Goal: Task Accomplishment & Management: Manage account settings

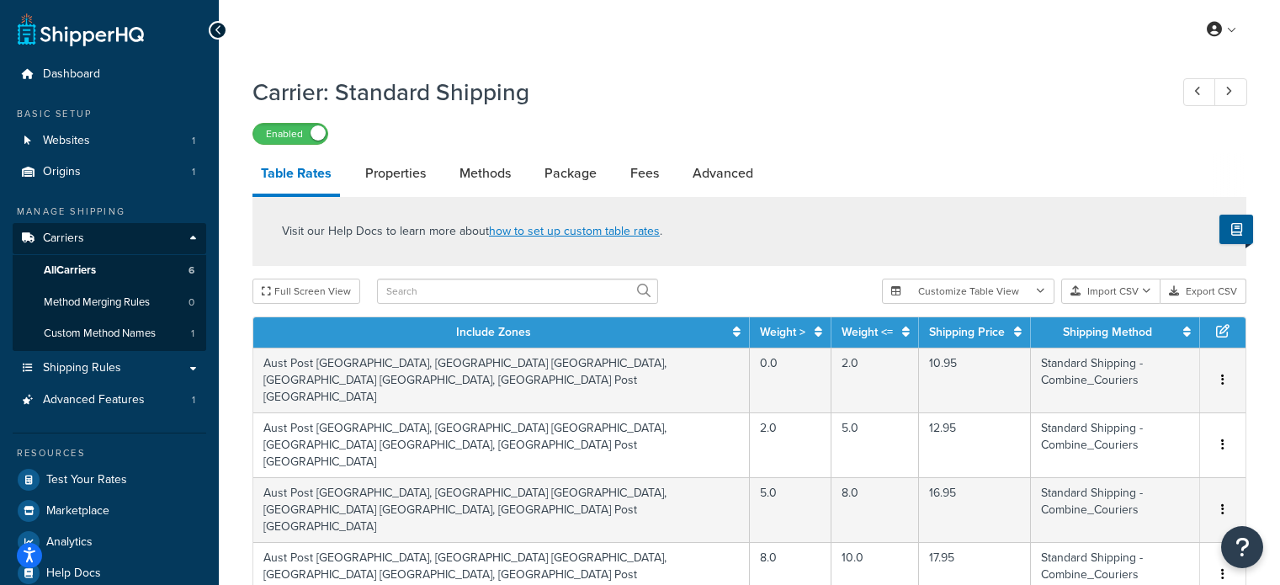
select select "1000"
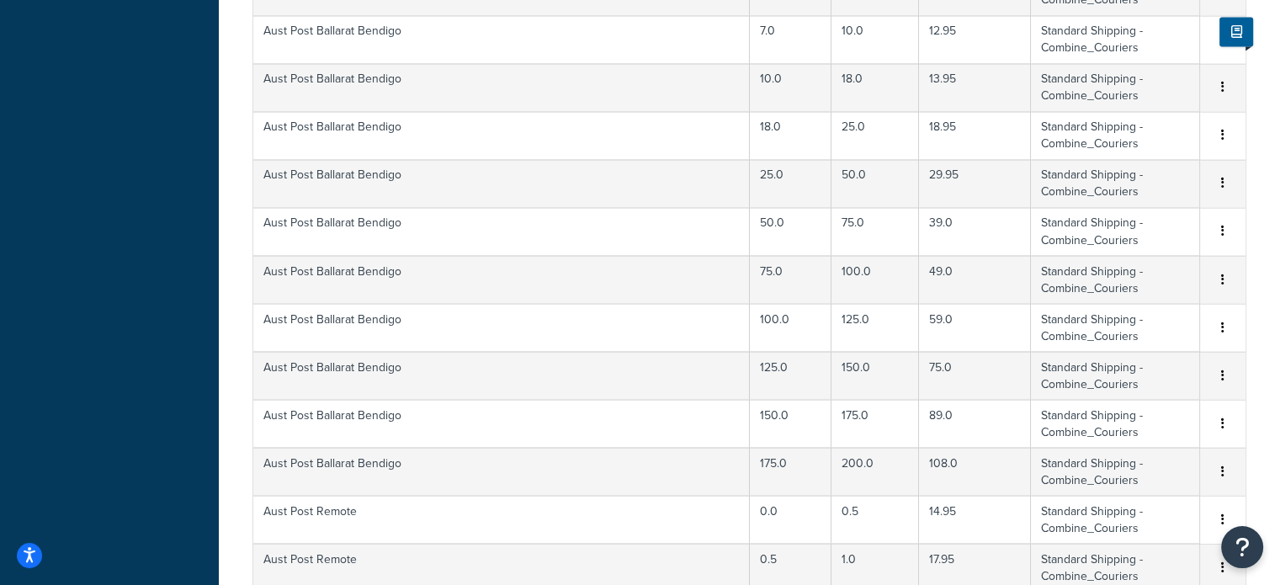
scroll to position [3383, 0]
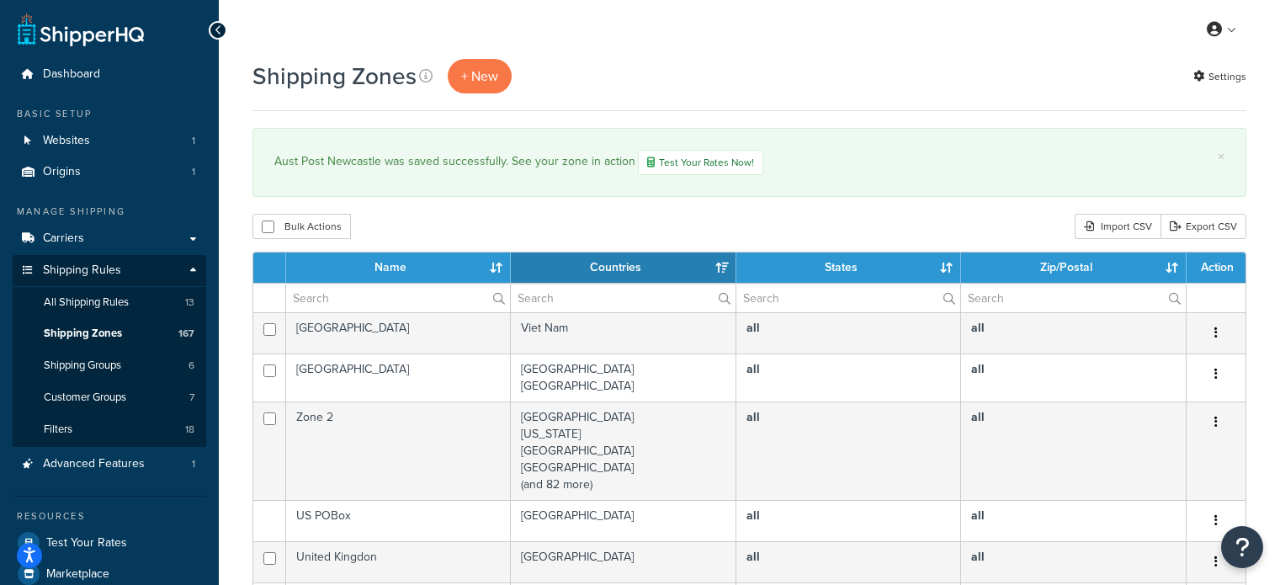
select select "15"
click at [394, 295] on input "text" at bounding box center [398, 298] width 224 height 29
type input "aust post"
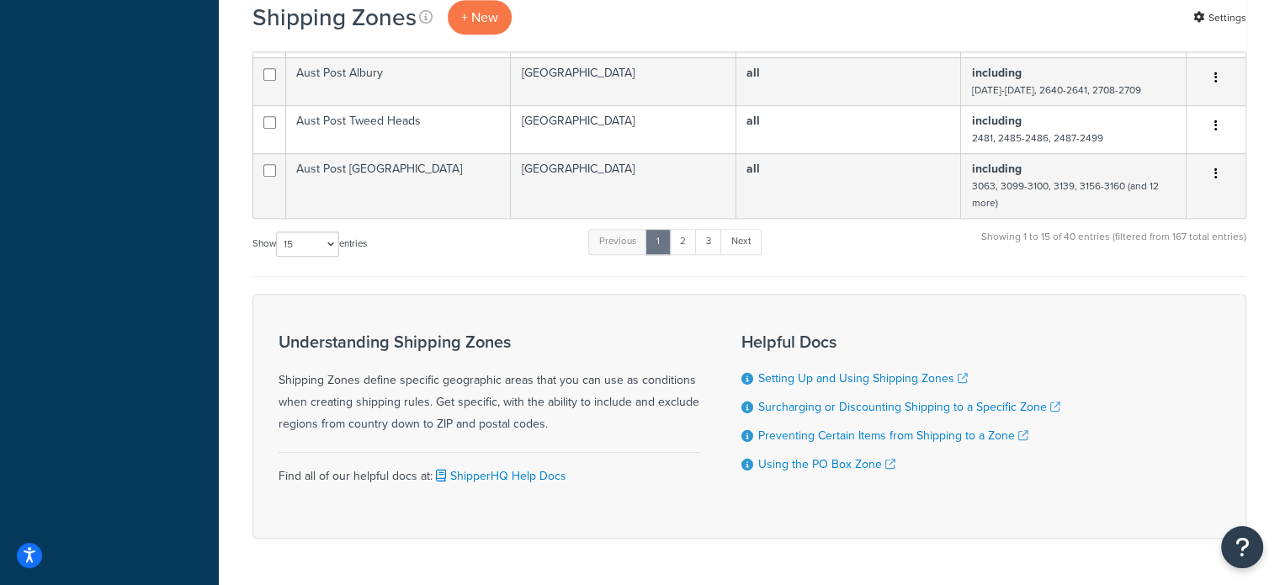
scroll to position [1010, 0]
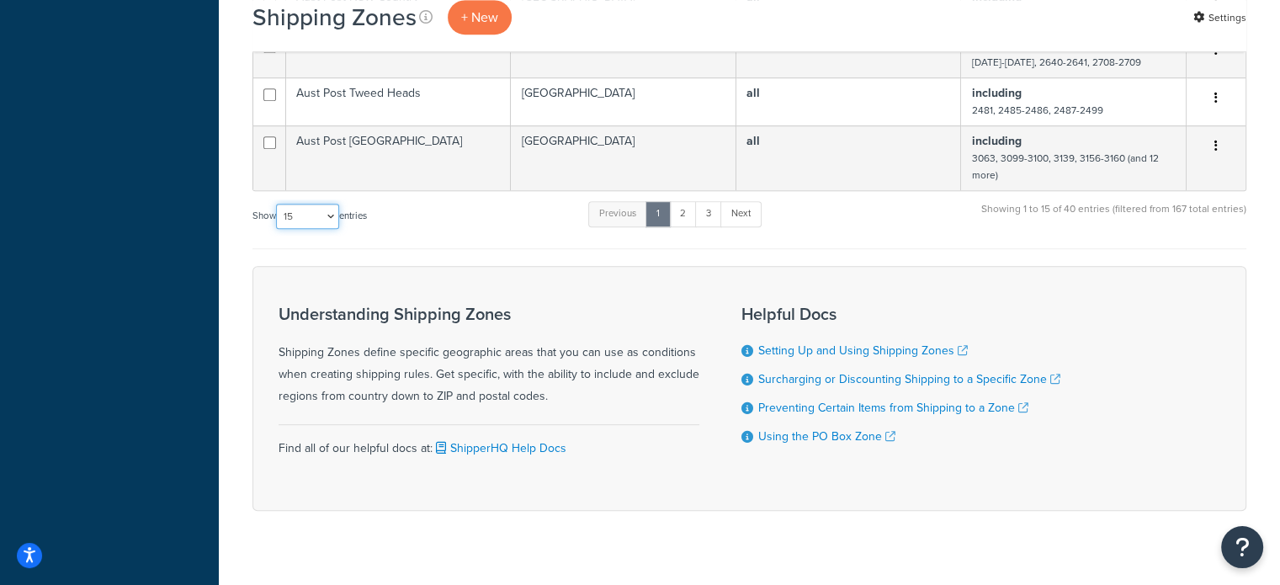
click at [300, 226] on select "10 15 25 50 100" at bounding box center [307, 216] width 63 height 25
select select "100"
click at [278, 229] on select "10 15 25 50 100" at bounding box center [307, 216] width 63 height 25
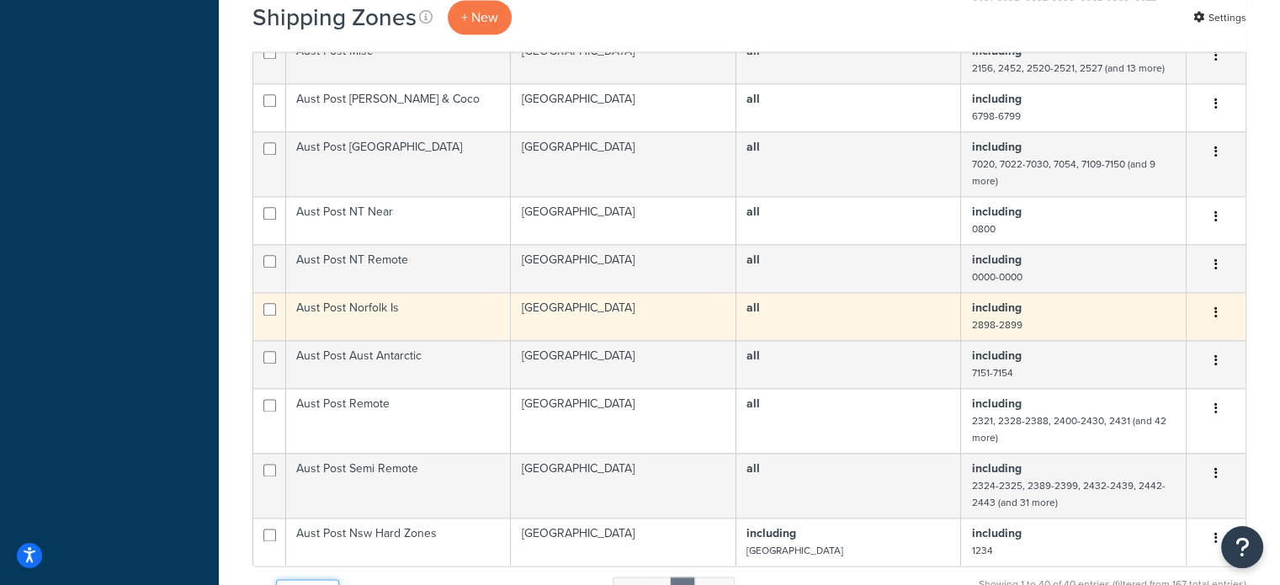
scroll to position [2104, 0]
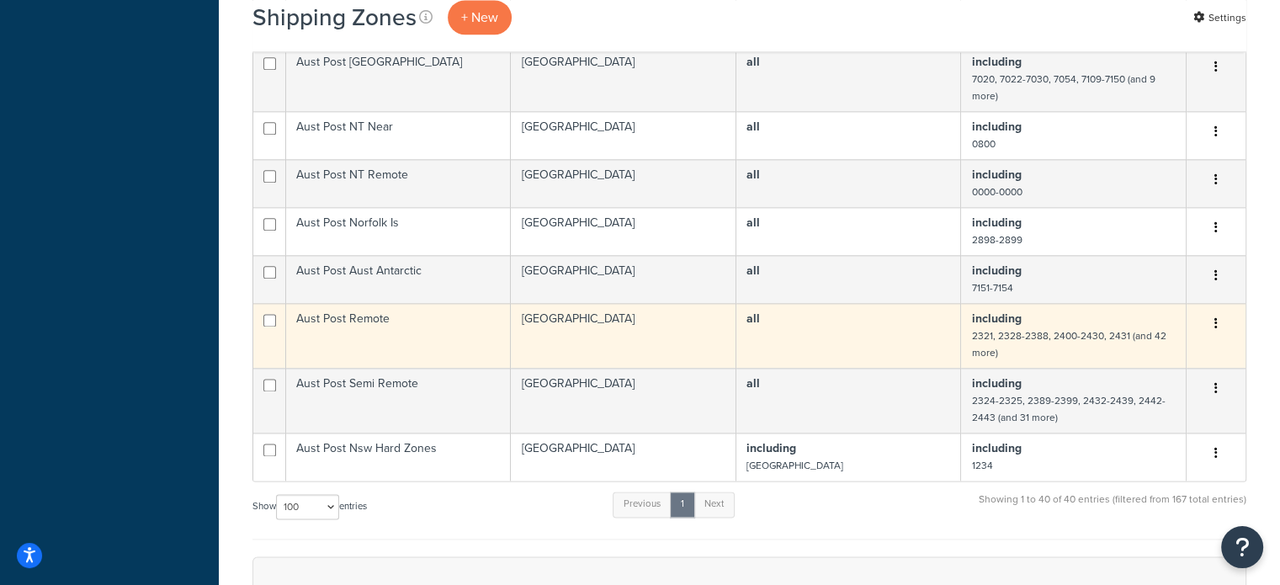
click at [442, 342] on td "Aust Post Remote" at bounding box center [398, 335] width 225 height 65
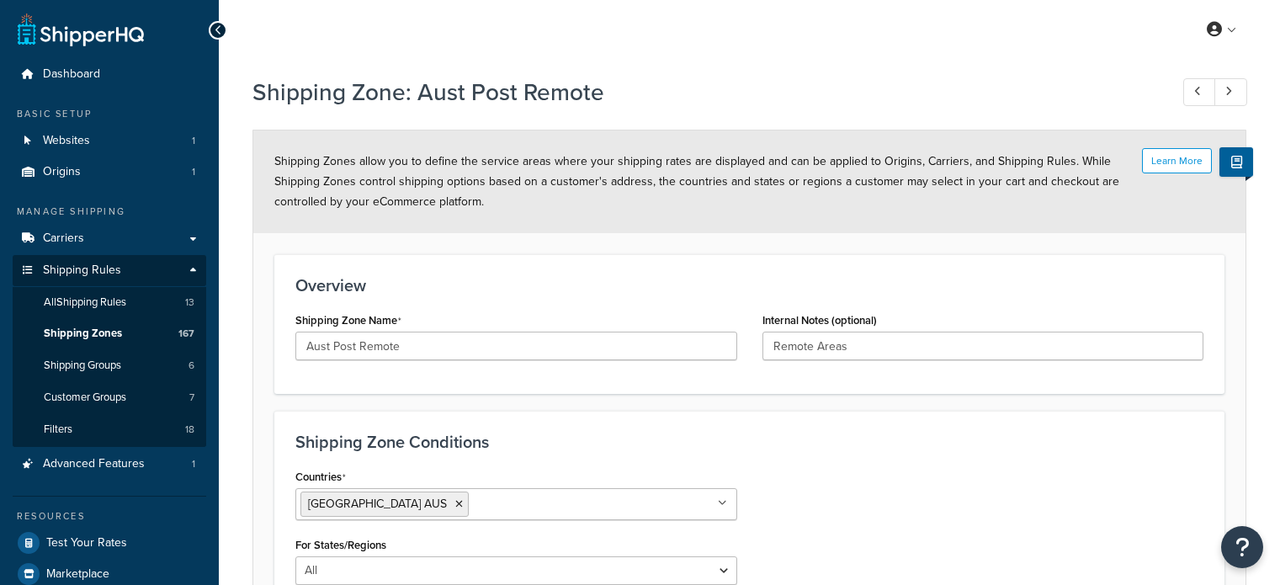
select select "including"
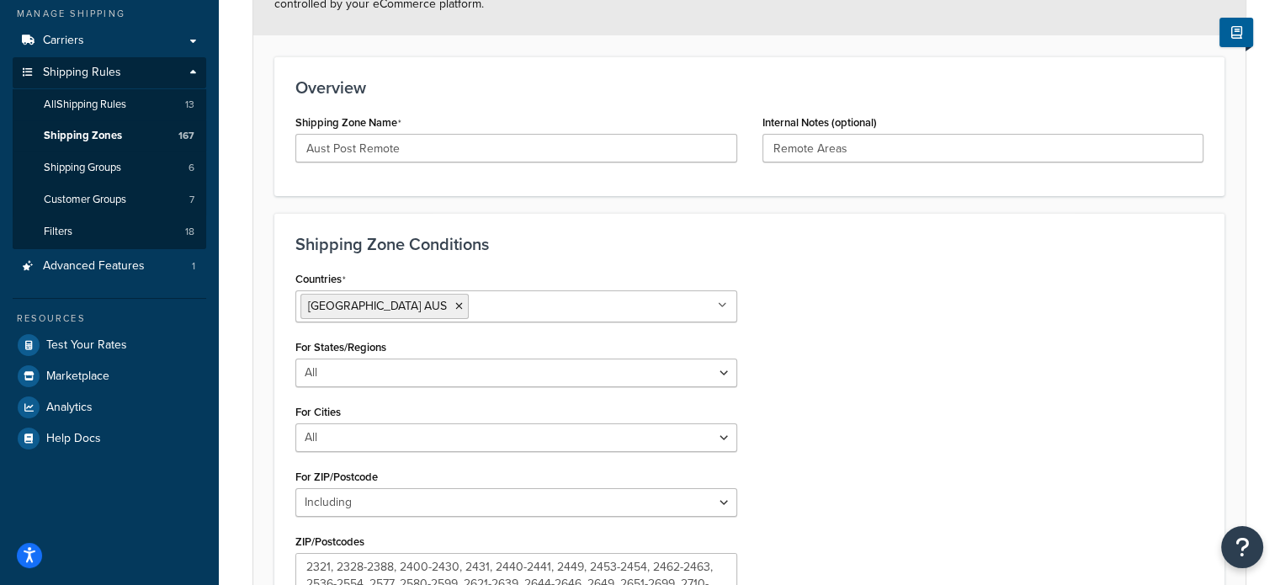
scroll to position [337, 0]
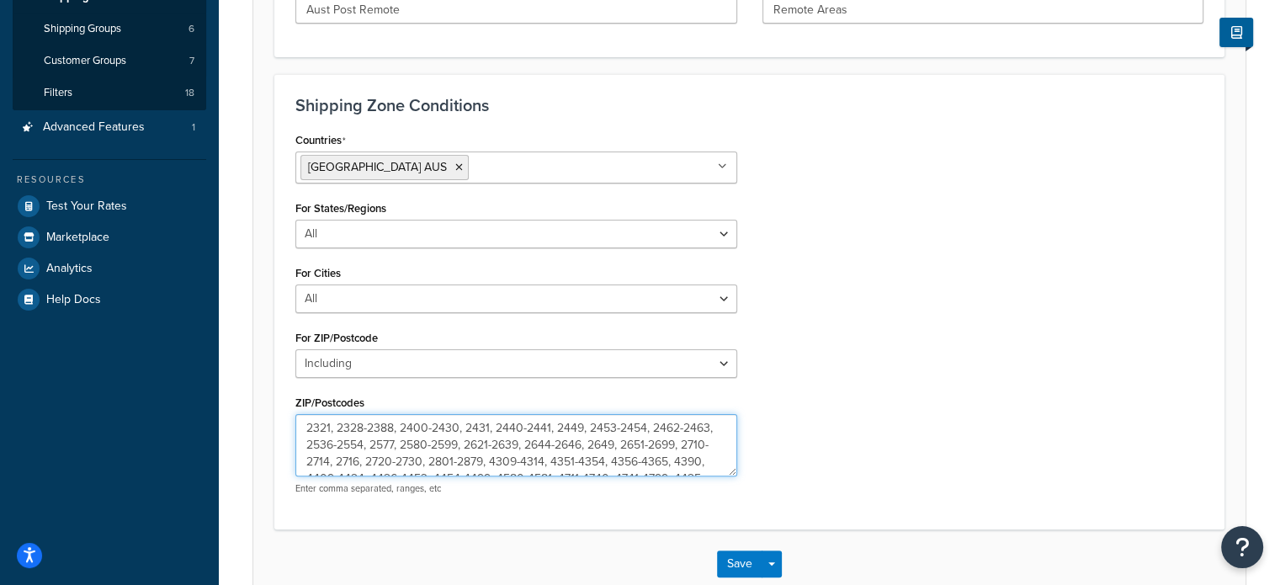
click at [307, 429] on textarea "2321, 2328-2388, 2400-2430, 2431, 2440-2441, 2449, 2453-2454, 2462-2463, 2536-2…" at bounding box center [516, 445] width 442 height 62
type textarea "2320-2321, 2328-2388, 2400-2430, 2431, 2440-2441, 2449, 2453-2454, 2462-2463, 2…"
click at [727, 551] on button "Save" at bounding box center [739, 563] width 45 height 27
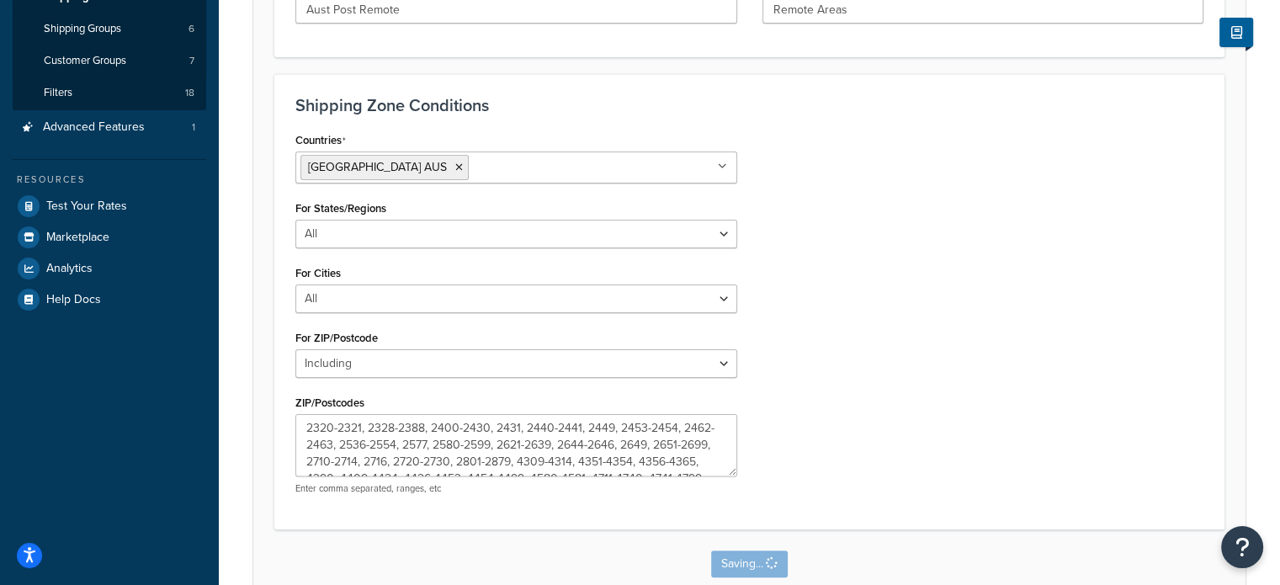
scroll to position [0, 0]
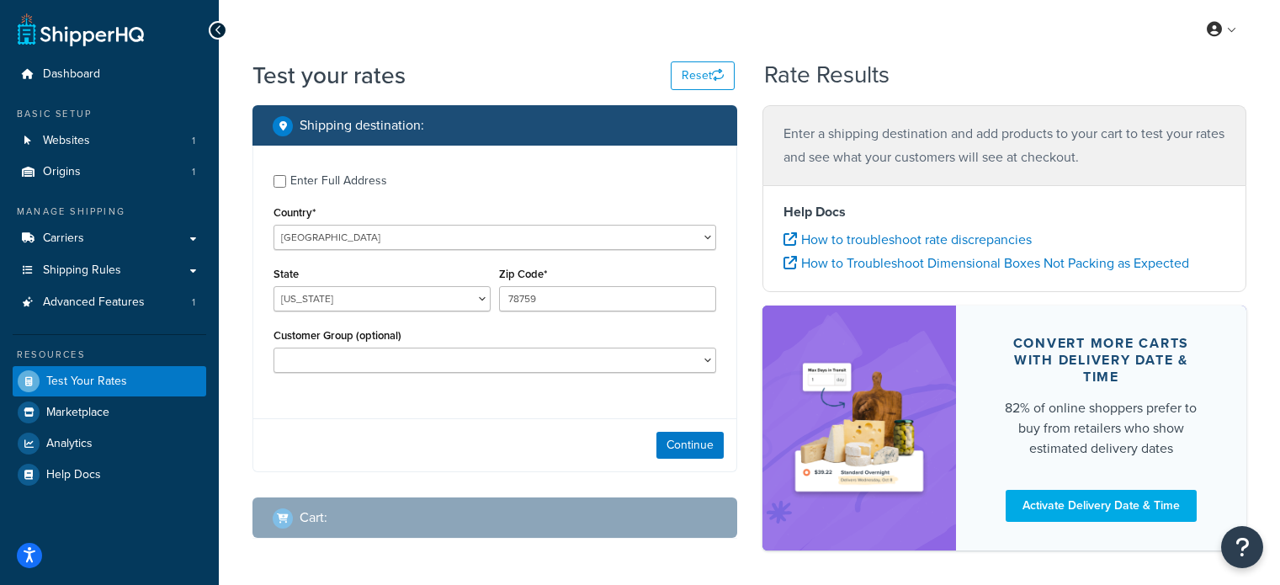
select select "TX"
click at [370, 233] on select "United States United Kingdom Afghanistan Åland Islands Albania Algeria American…" at bounding box center [494, 237] width 443 height 25
select select "AU"
click at [273, 225] on select "United States United Kingdom Afghanistan Åland Islands Albania Algeria American…" at bounding box center [494, 237] width 443 height 25
drag, startPoint x: 353, startPoint y: 337, endPoint x: 348, endPoint y: 298, distance: 39.0
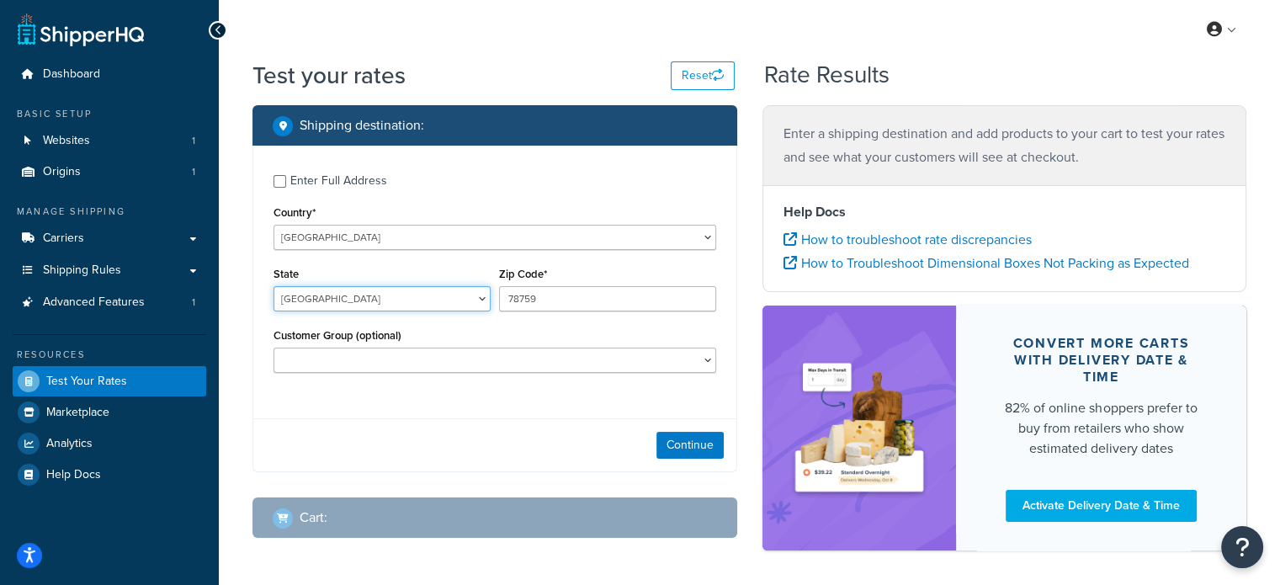
click at [348, 298] on select "Australian Capital Territory New South Wales Northern Territory Queensland Sout…" at bounding box center [381, 298] width 217 height 25
click at [273, 286] on select "Australian Capital Territory New South Wales Northern Territory Queensland Sout…" at bounding box center [381, 298] width 217 height 25
select select "ACT"
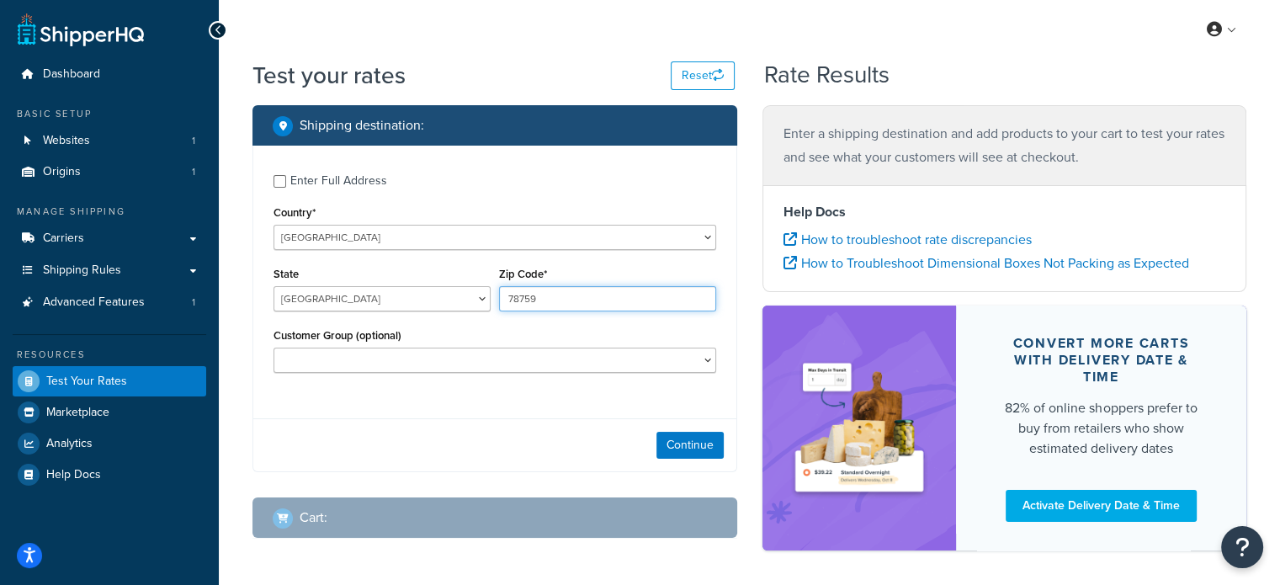
drag, startPoint x: 551, startPoint y: 298, endPoint x: 502, endPoint y: 300, distance: 49.7
click at [502, 300] on input "78759" at bounding box center [607, 298] width 217 height 25
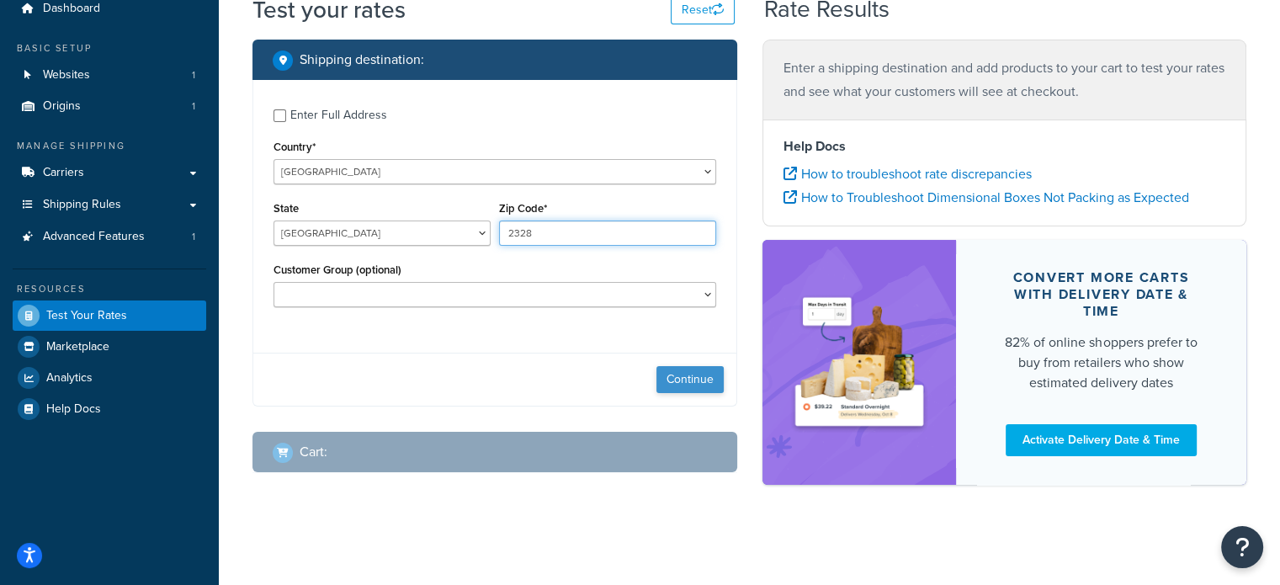
type input "2328"
click at [696, 375] on button "Continue" at bounding box center [689, 379] width 67 height 27
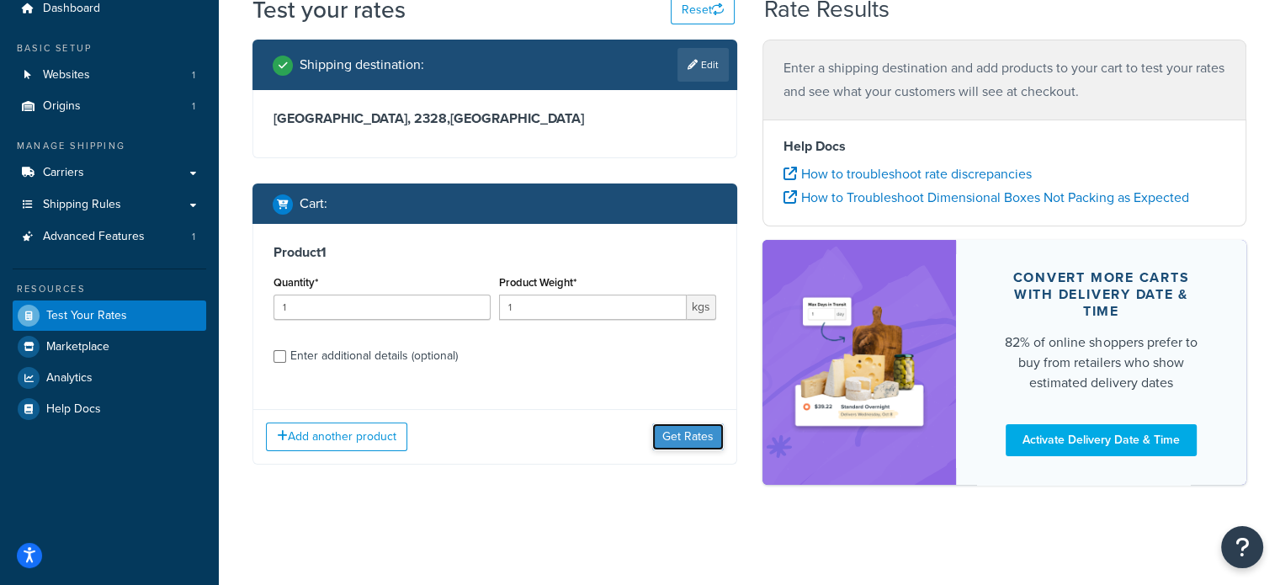
click at [677, 434] on button "Get Rates" at bounding box center [688, 436] width 72 height 27
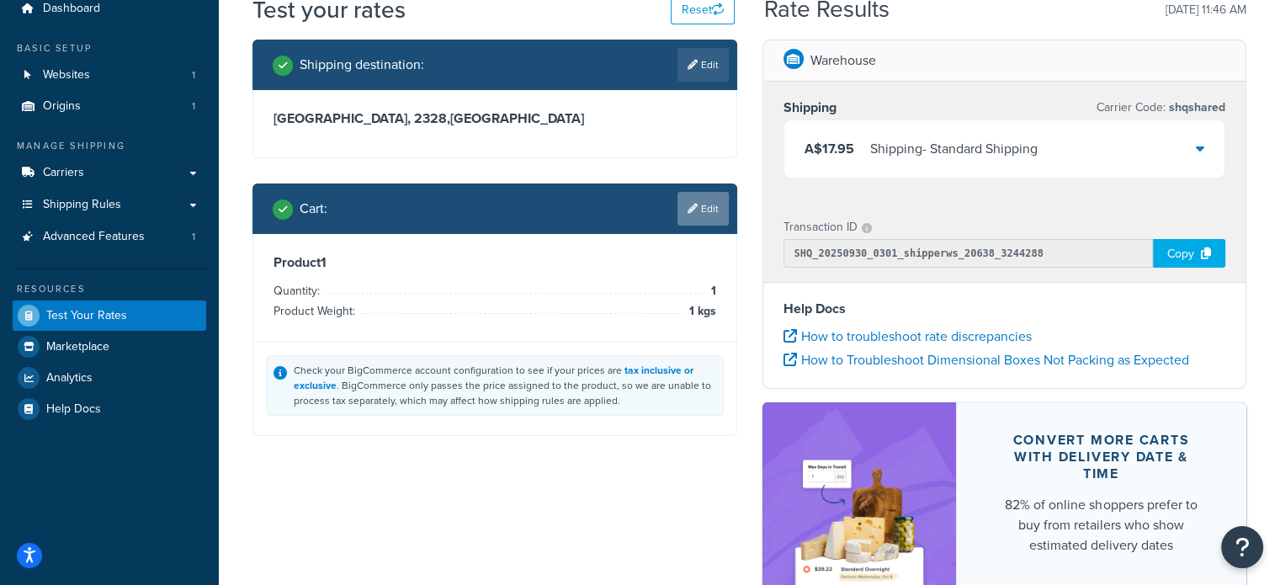
click at [703, 202] on link "Edit" at bounding box center [702, 209] width 51 height 34
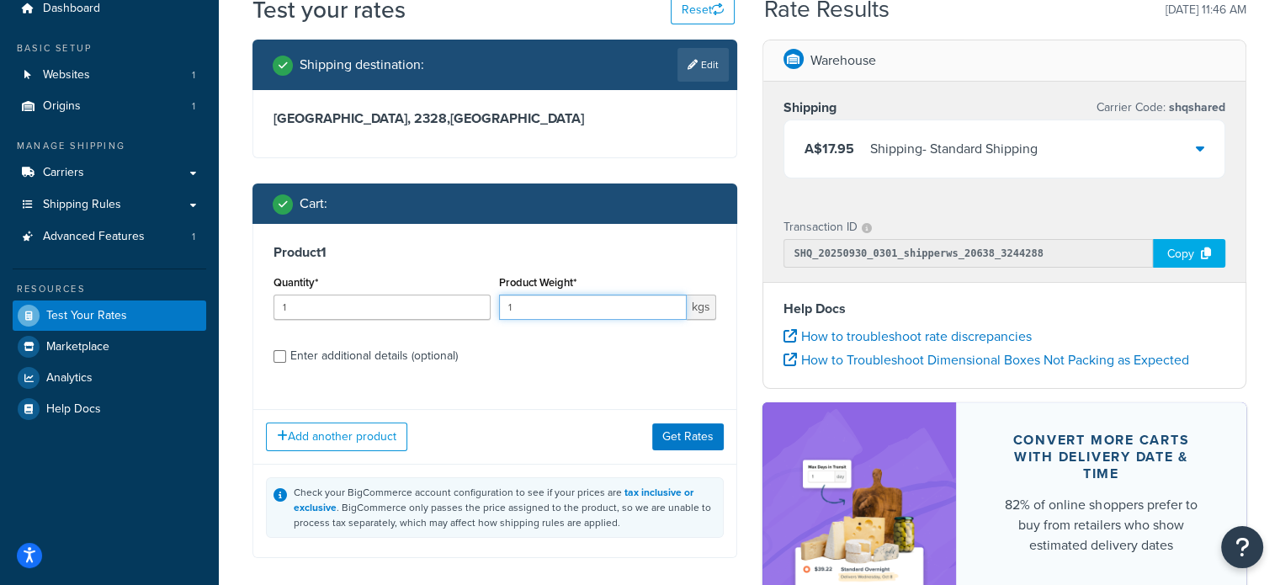
drag, startPoint x: 574, startPoint y: 312, endPoint x: 424, endPoint y: 311, distance: 149.8
click at [424, 311] on div "Quantity* 1 Product Weight* 1 kgs" at bounding box center [494, 301] width 451 height 61
type input "5"
click at [666, 436] on button "Get Rates" at bounding box center [688, 436] width 72 height 27
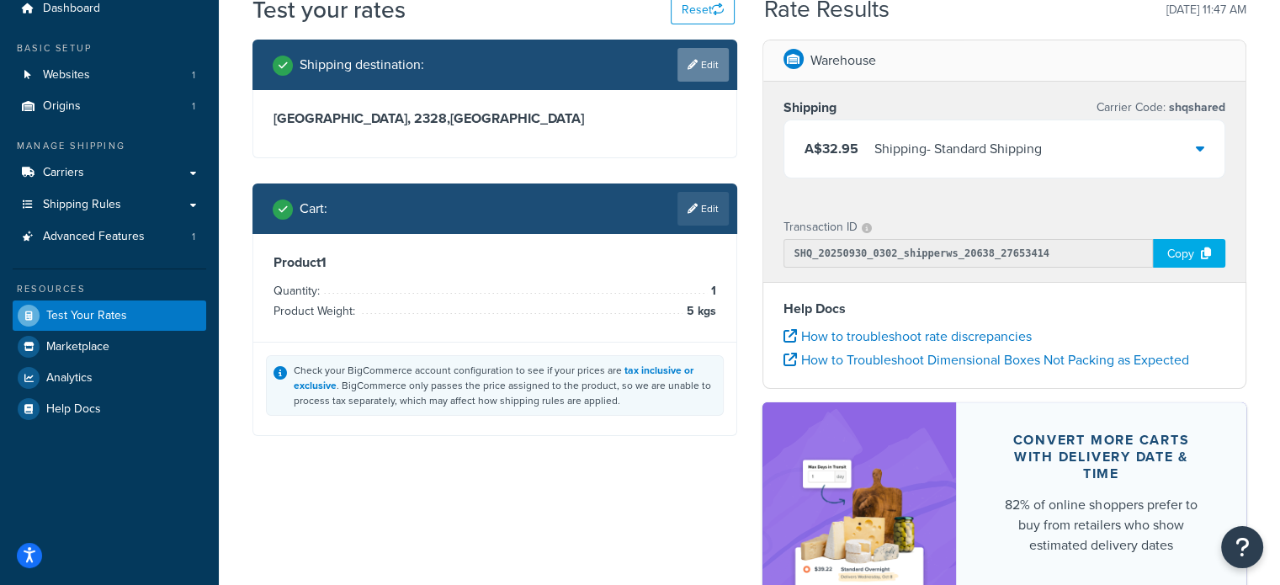
click at [687, 56] on link "Edit" at bounding box center [702, 65] width 51 height 34
select select "AU"
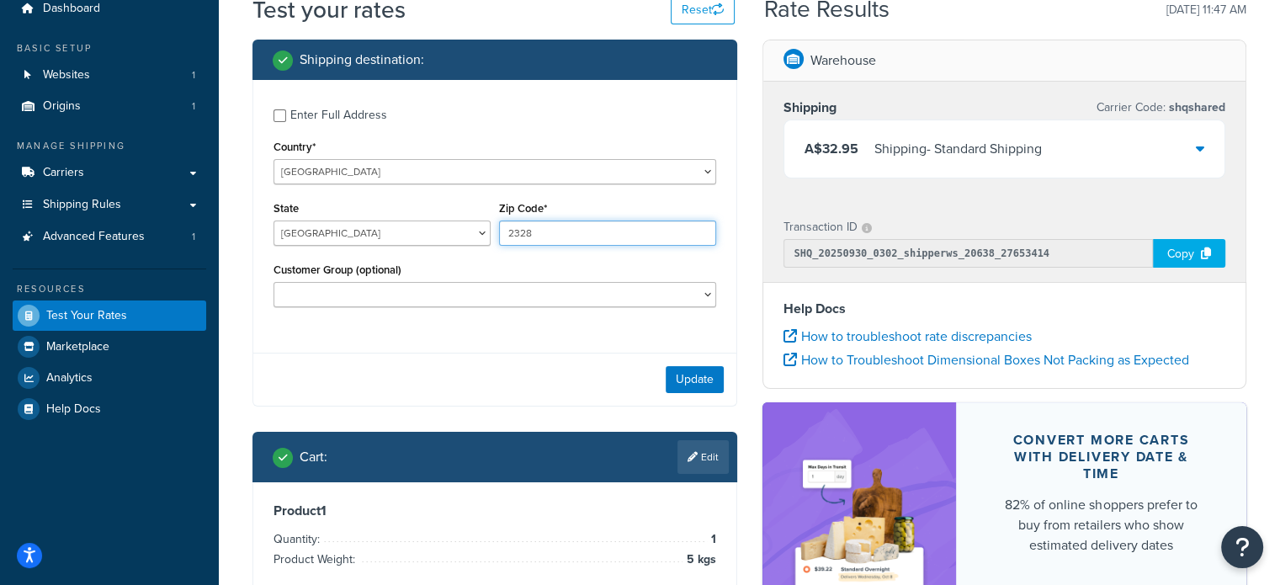
drag, startPoint x: 551, startPoint y: 241, endPoint x: 477, endPoint y: 234, distance: 74.4
click at [477, 234] on div "State Australian Capital Territory New South Wales Northern Territory Queenslan…" at bounding box center [494, 227] width 451 height 61
type input "2320"
click at [683, 369] on button "Update" at bounding box center [695, 379] width 58 height 27
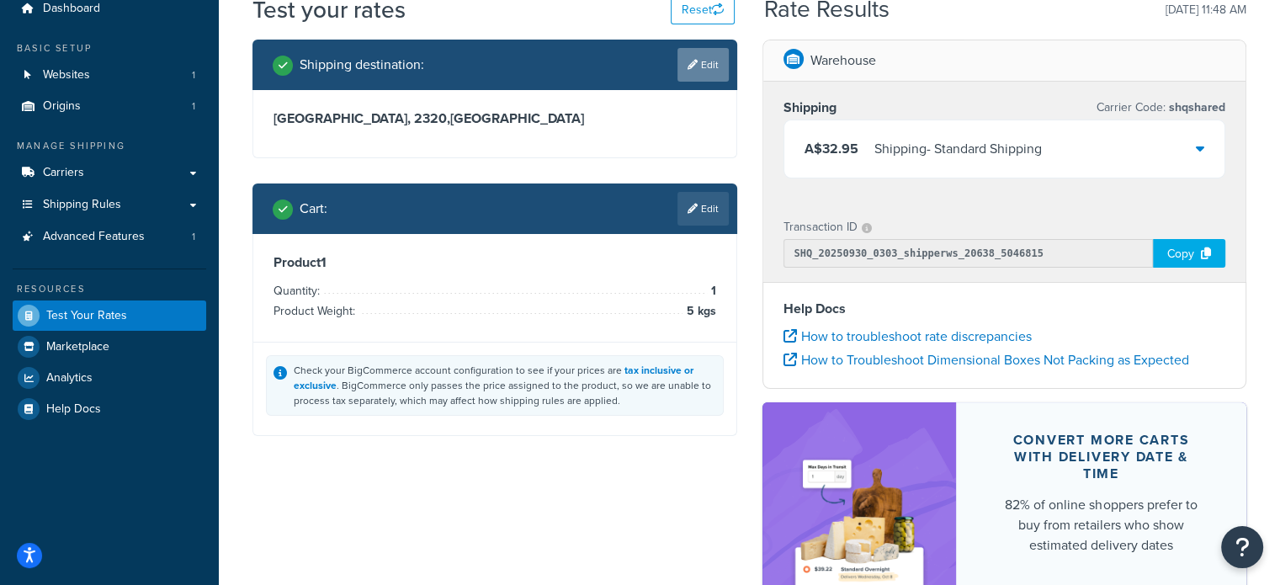
click at [696, 62] on link "Edit" at bounding box center [702, 65] width 51 height 34
select select "AU"
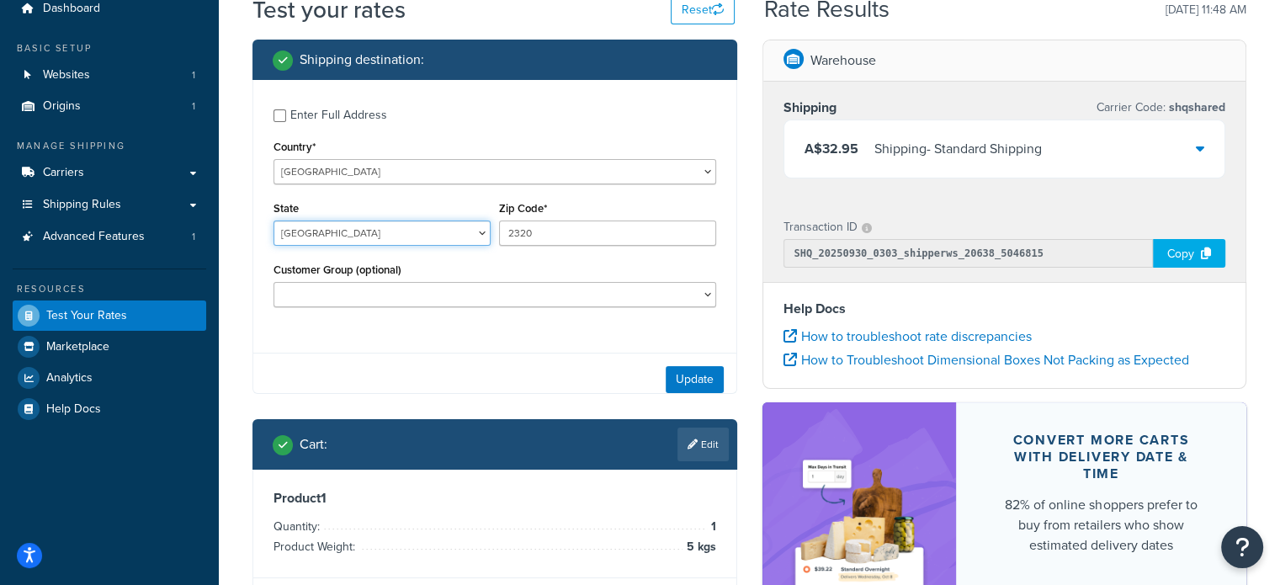
click at [397, 230] on select "Australian Capital Territory New South Wales Northern Territory Queensland Sout…" at bounding box center [381, 232] width 217 height 25
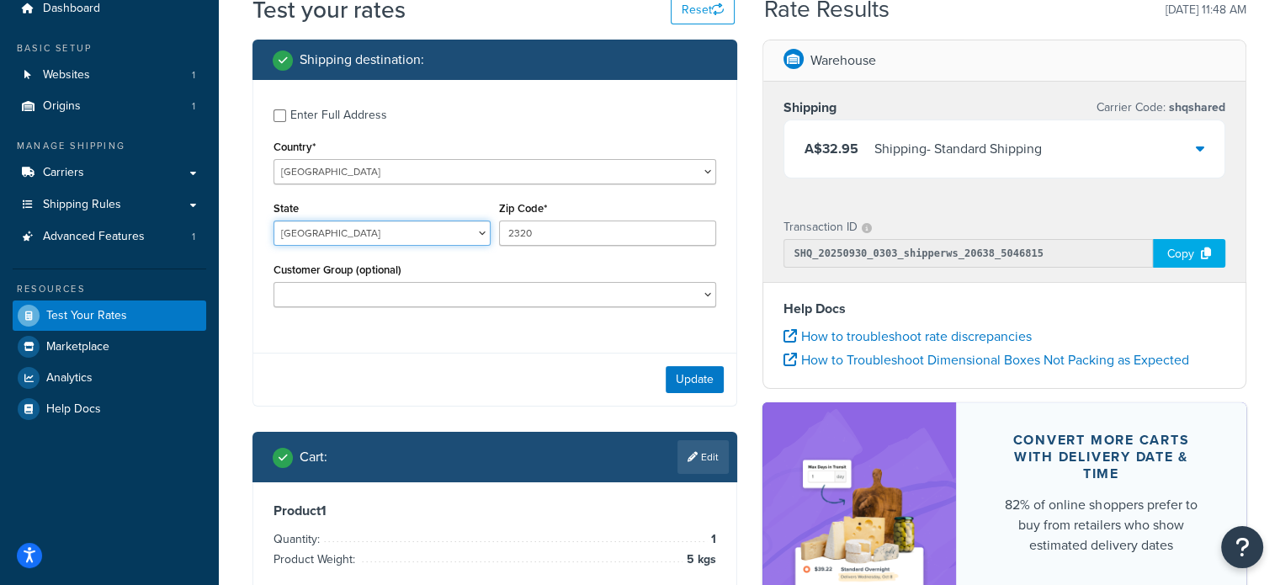
select select "QLD"
click at [273, 220] on select "Australian Capital Territory New South Wales Northern Territory Queensland Sout…" at bounding box center [381, 232] width 217 height 25
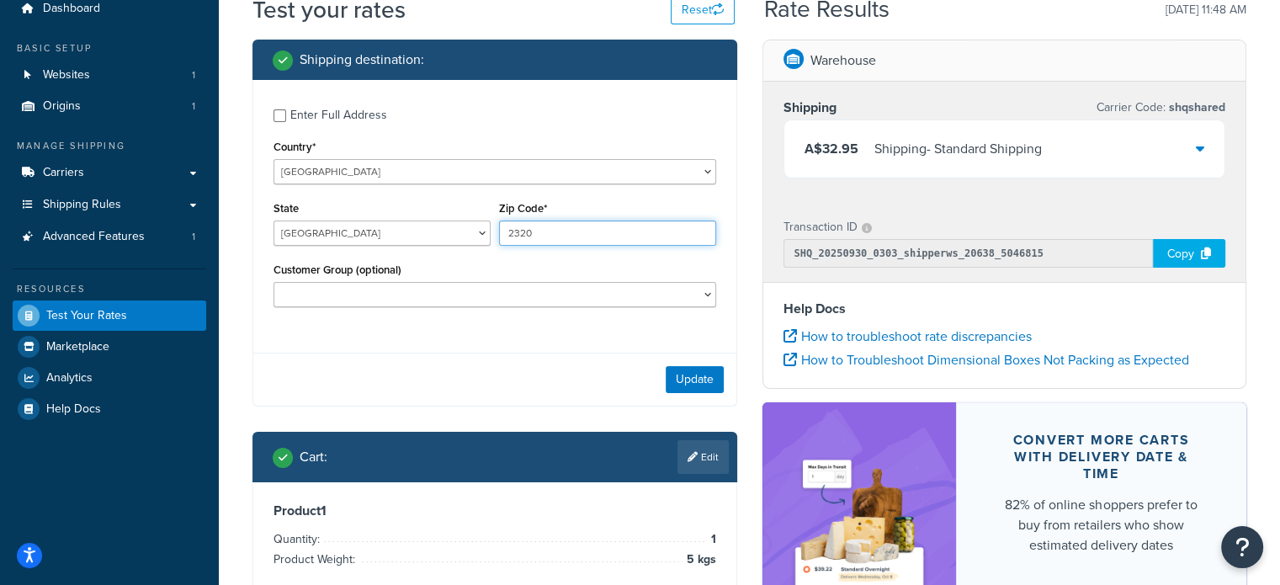
drag, startPoint x: 553, startPoint y: 230, endPoint x: 492, endPoint y: 227, distance: 60.6
click at [492, 227] on div "State Australian Capital Territory New South Wales Northern Territory Queenslan…" at bounding box center [494, 227] width 451 height 61
type input "4562"
click at [687, 376] on button "Update" at bounding box center [695, 379] width 58 height 27
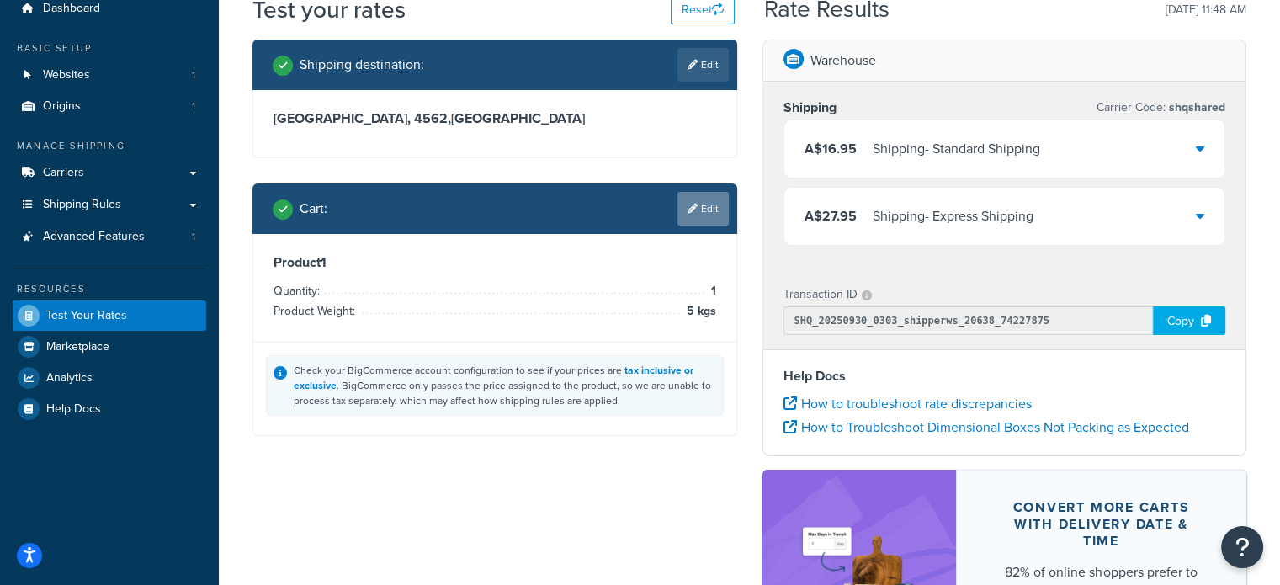
click at [719, 210] on link "Edit" at bounding box center [702, 209] width 51 height 34
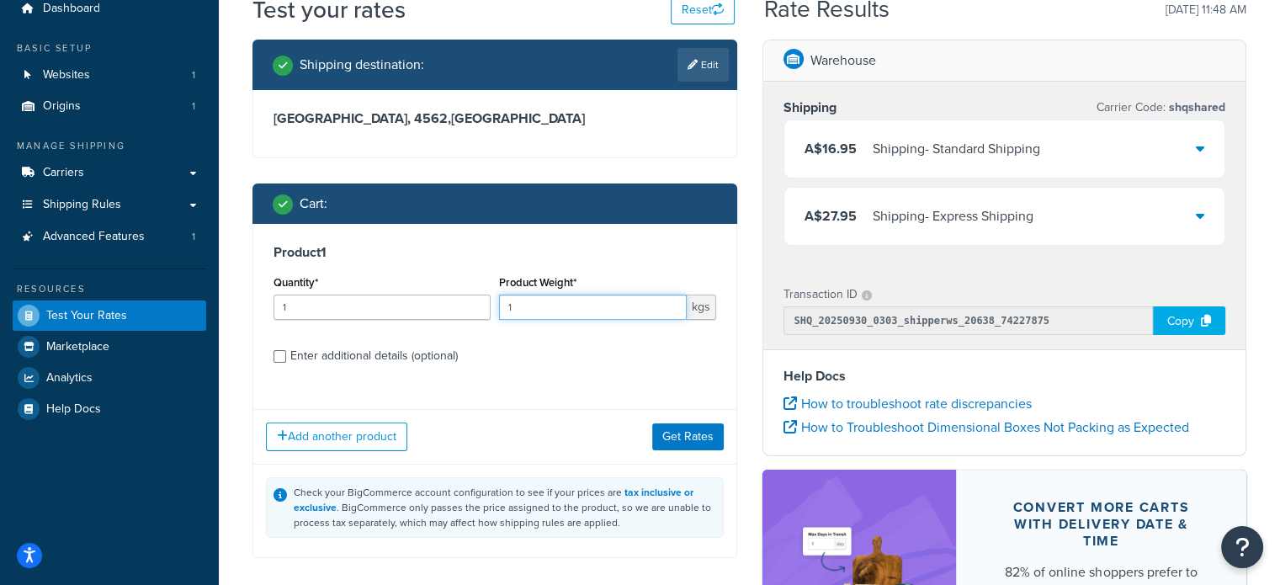
drag, startPoint x: 592, startPoint y: 305, endPoint x: 493, endPoint y: 319, distance: 100.3
click at [493, 319] on div "Quantity* 1 Product Weight* 1 kgs" at bounding box center [494, 301] width 451 height 61
type input "22"
click at [711, 432] on button "Get Rates" at bounding box center [688, 436] width 72 height 27
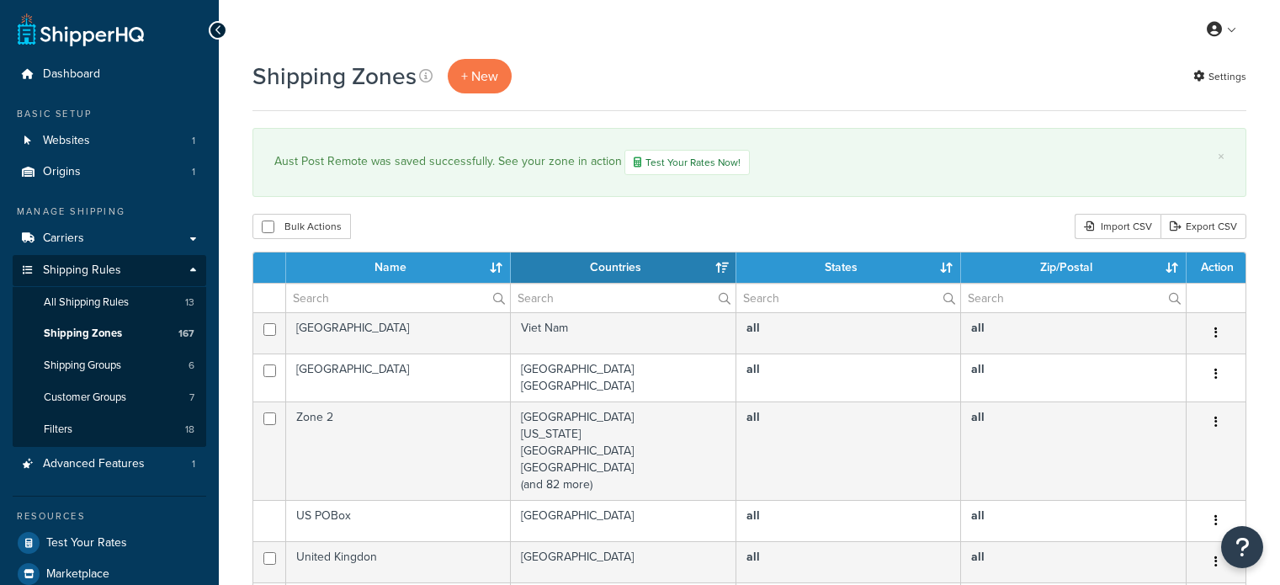
select select "15"
click at [375, 295] on input "text" at bounding box center [398, 298] width 224 height 29
type input "aust post"
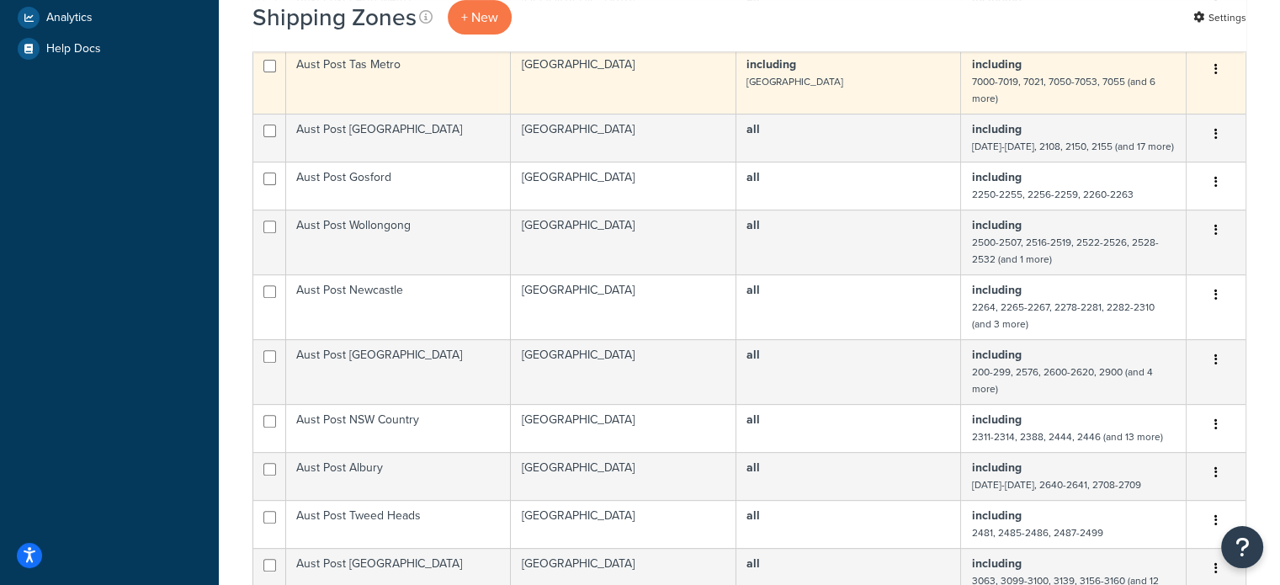
scroll to position [589, 0]
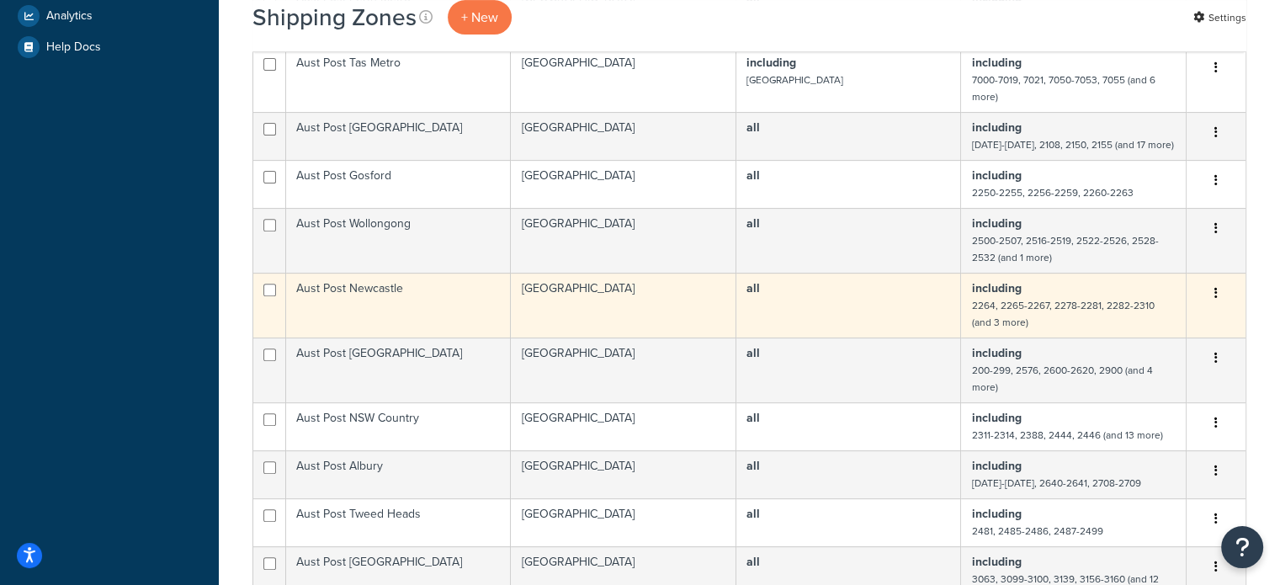
click at [392, 303] on td "Aust Post Newcastle" at bounding box center [398, 305] width 225 height 65
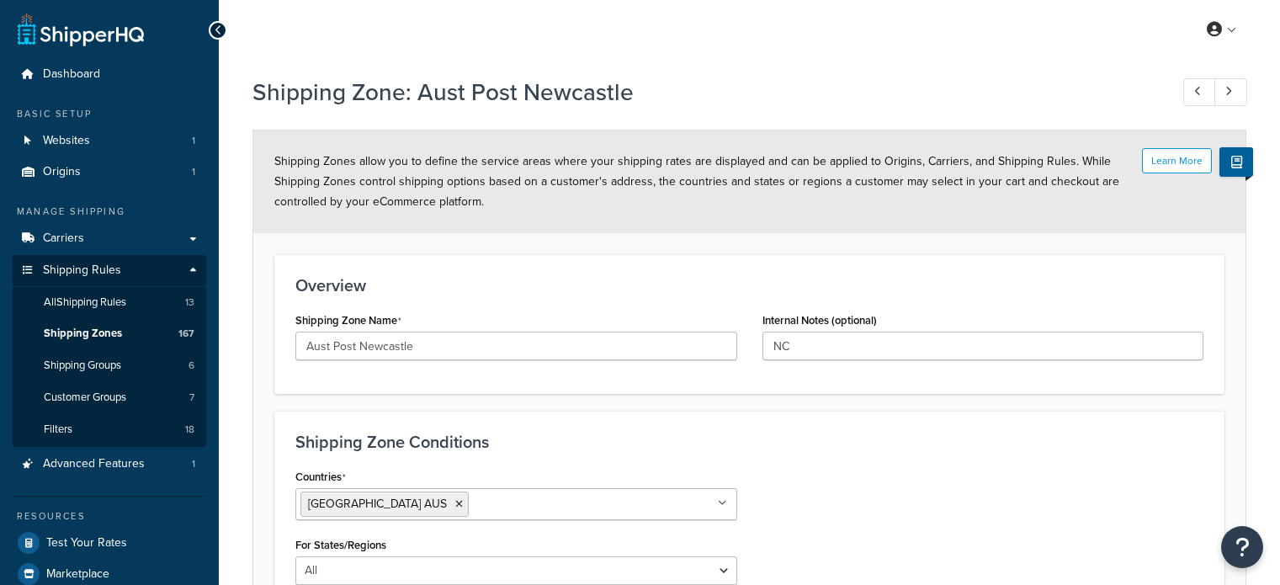
select select "including"
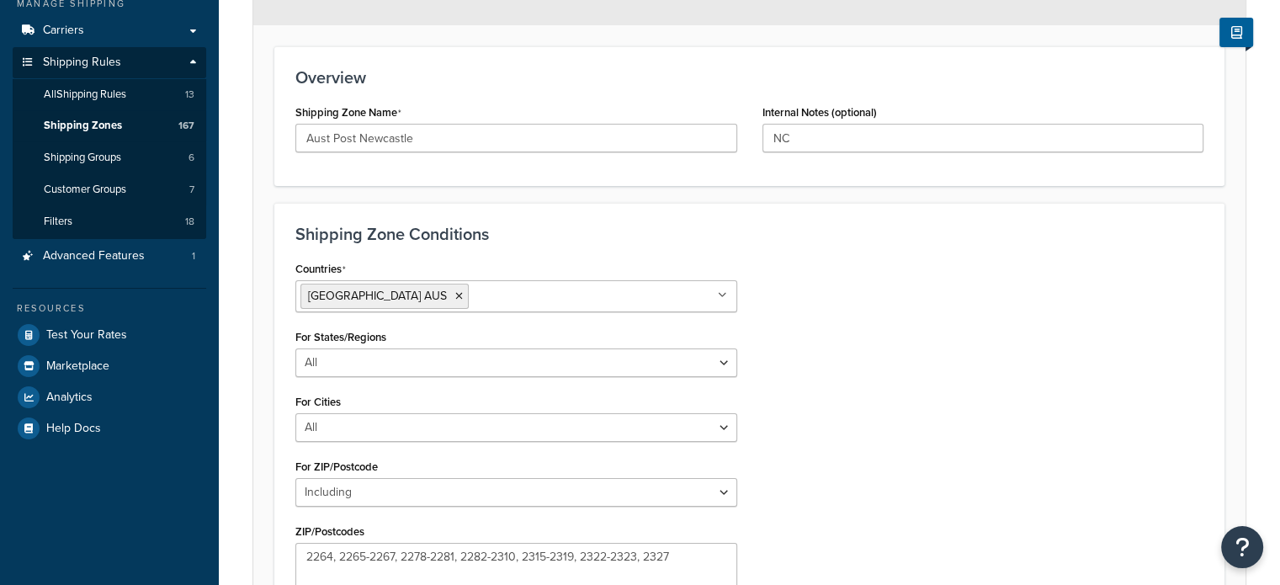
scroll to position [433, 0]
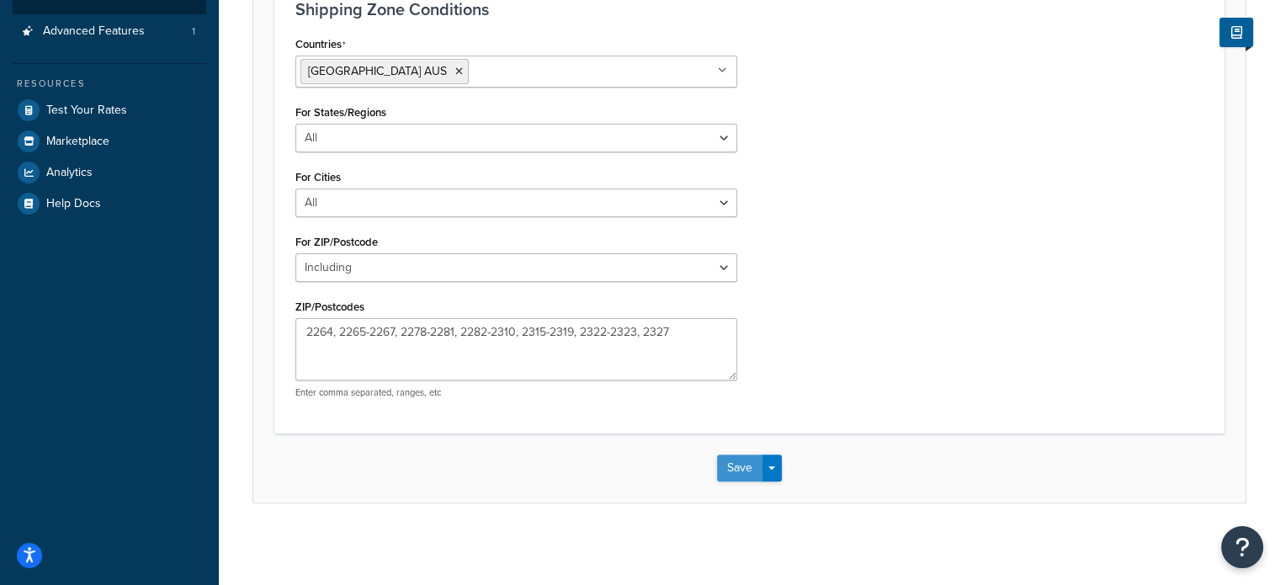
click at [741, 466] on button "Save" at bounding box center [739, 467] width 45 height 27
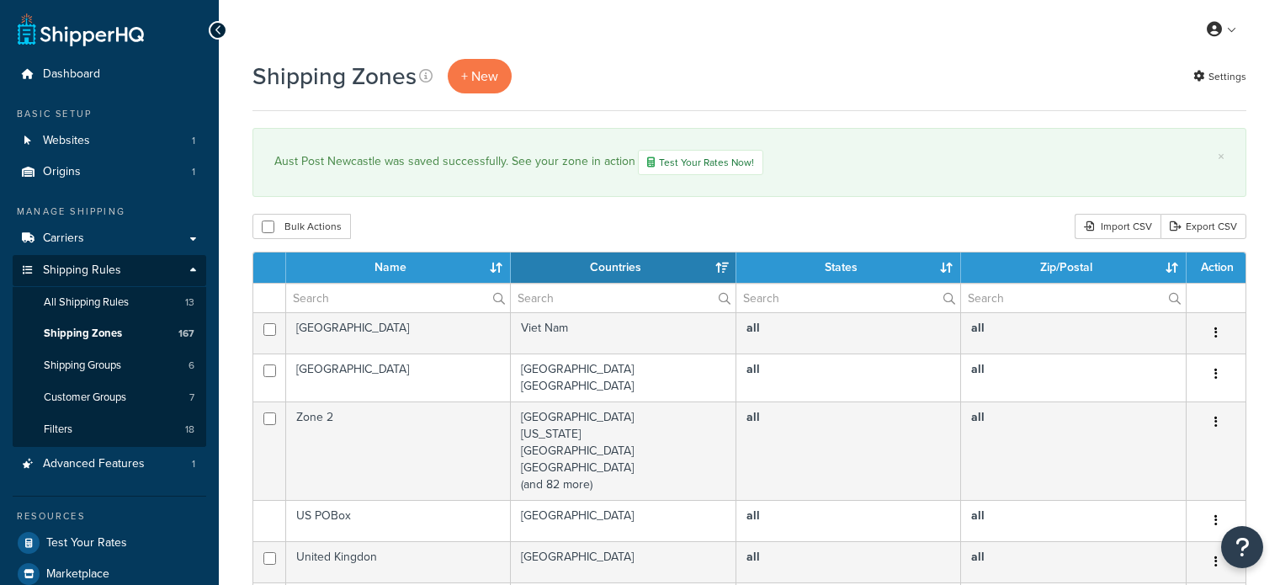
select select "15"
click at [340, 285] on input "text" at bounding box center [398, 298] width 224 height 29
type input "aust post"
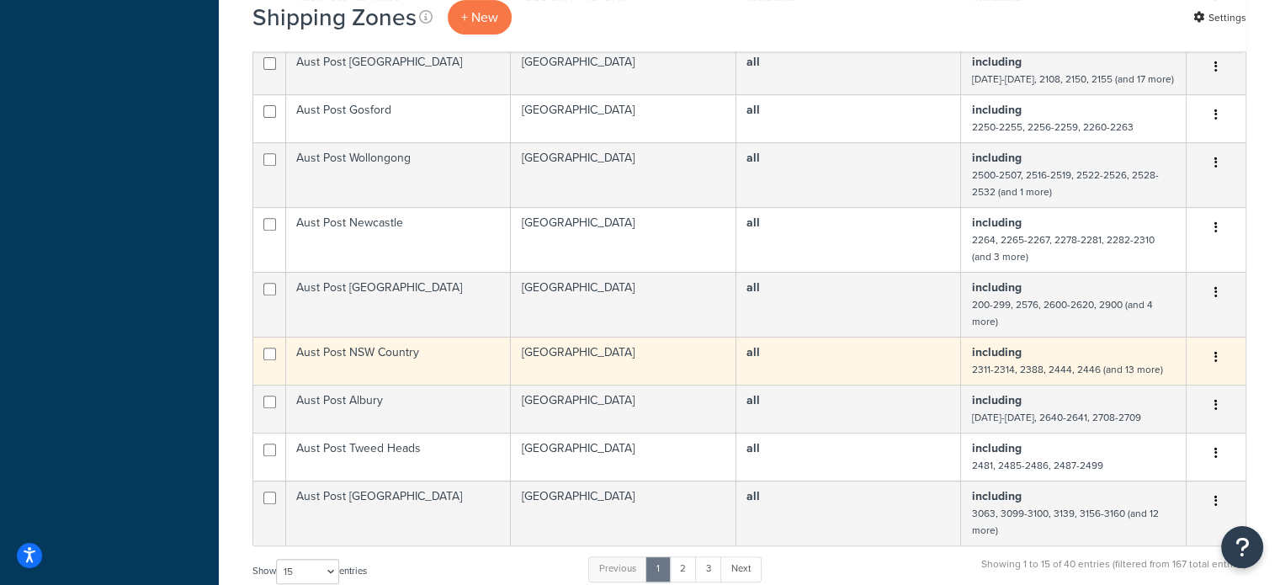
scroll to position [757, 0]
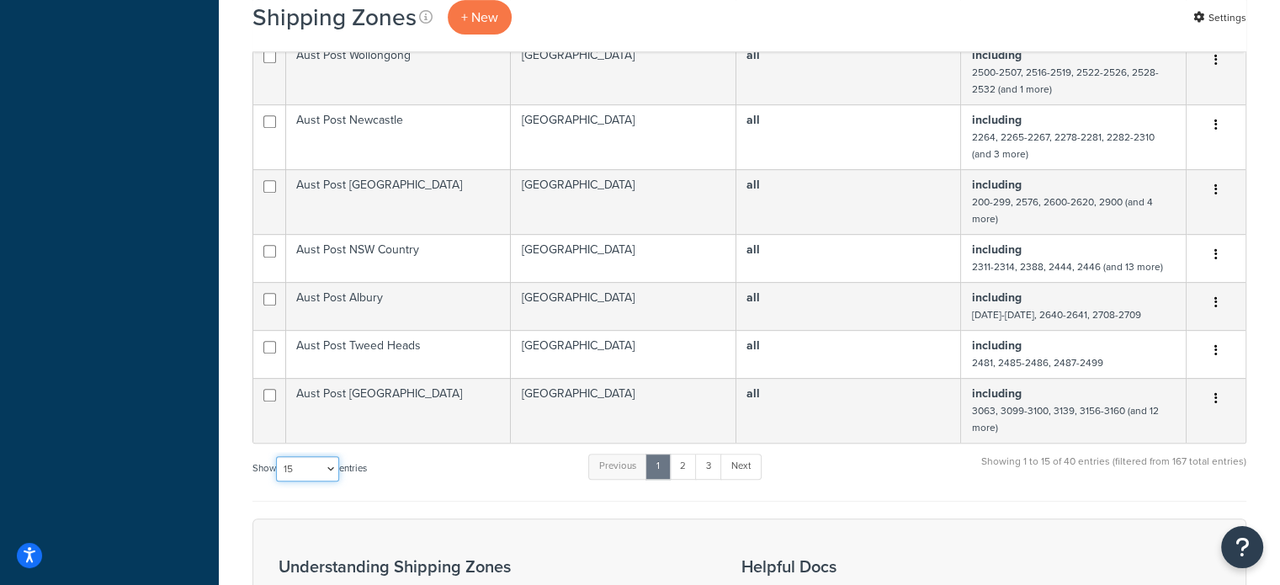
click at [289, 481] on select "10 15 25 50 100" at bounding box center [307, 468] width 63 height 25
select select "100"
click at [278, 481] on select "10 15 25 50 100" at bounding box center [307, 468] width 63 height 25
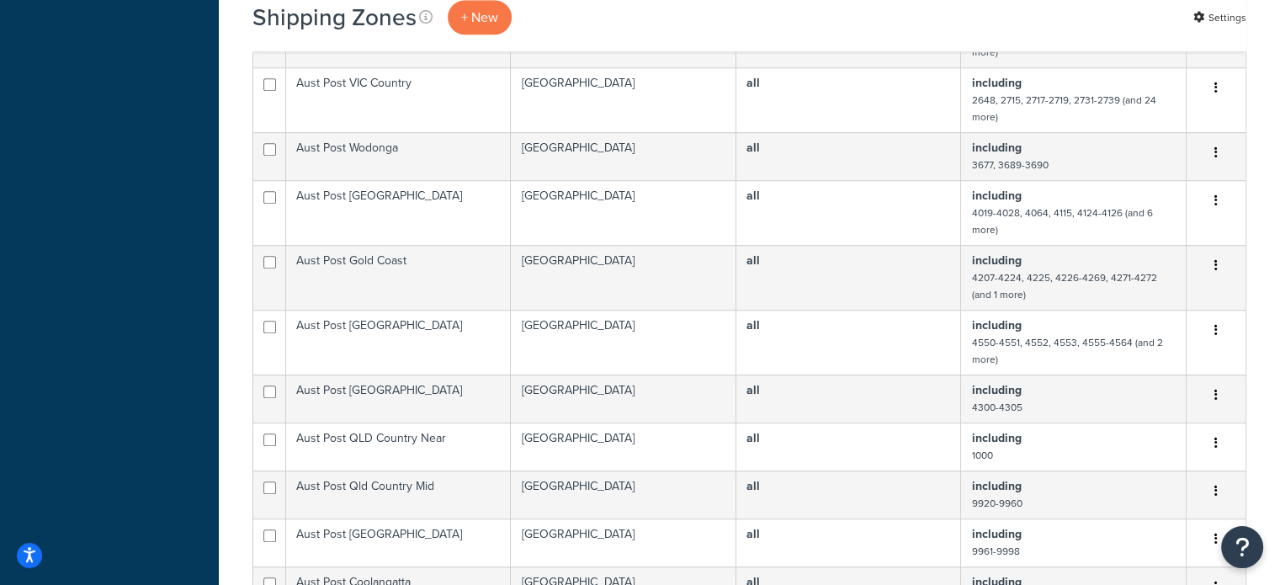
scroll to position [1346, 0]
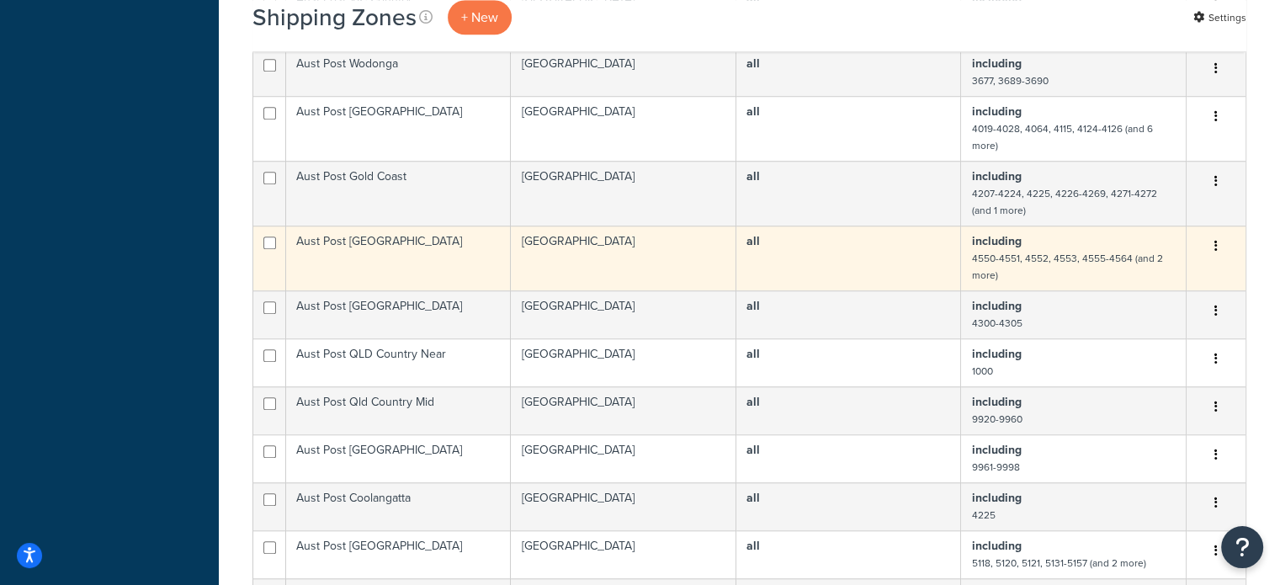
click at [474, 277] on td "Aust Post [GEOGRAPHIC_DATA]" at bounding box center [398, 258] width 225 height 65
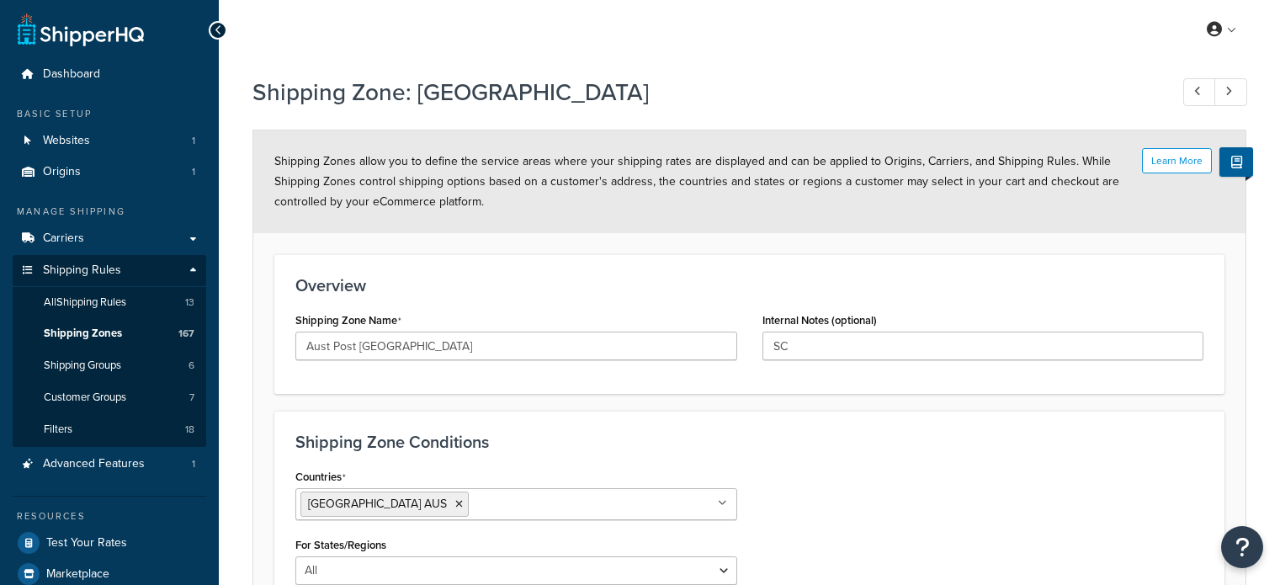
select select "including"
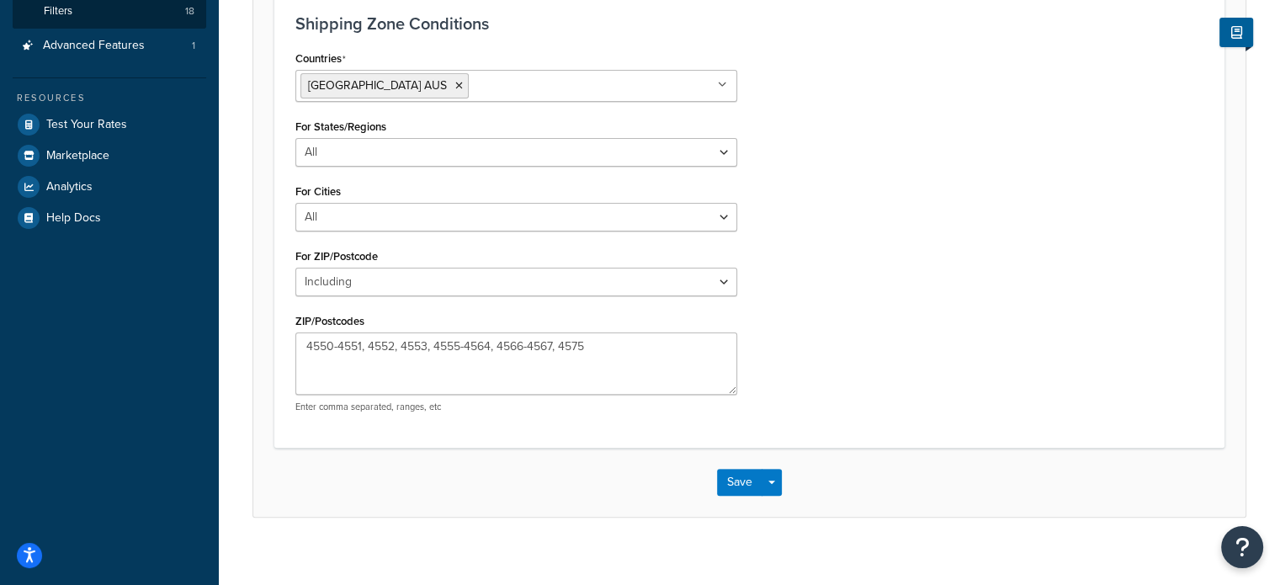
scroll to position [433, 0]
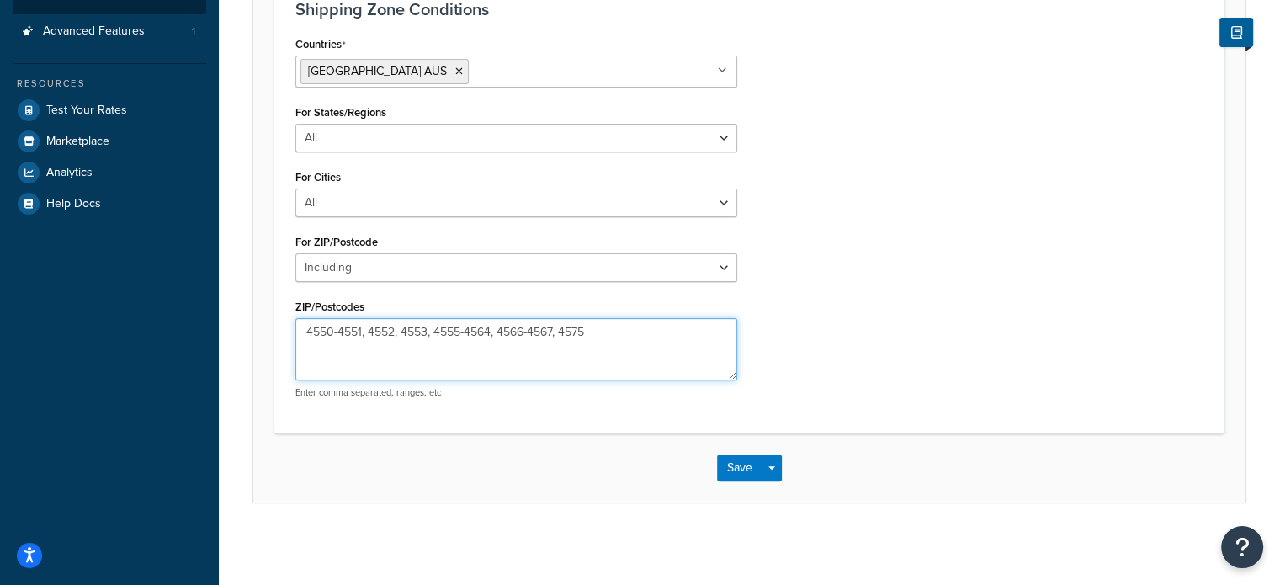
click at [490, 329] on textarea "4550-4551, 4552, 4553, 4555-4564, 4566-4567, 4575" at bounding box center [516, 349] width 442 height 62
click at [466, 327] on textarea "4550-4551, 4552, 4553, 4555-4564, 4566-4567, 4575" at bounding box center [516, 349] width 442 height 62
type textarea "4550-4551, 4552, 4553, 4555-4561, 4564, 4566-4567, 4575"
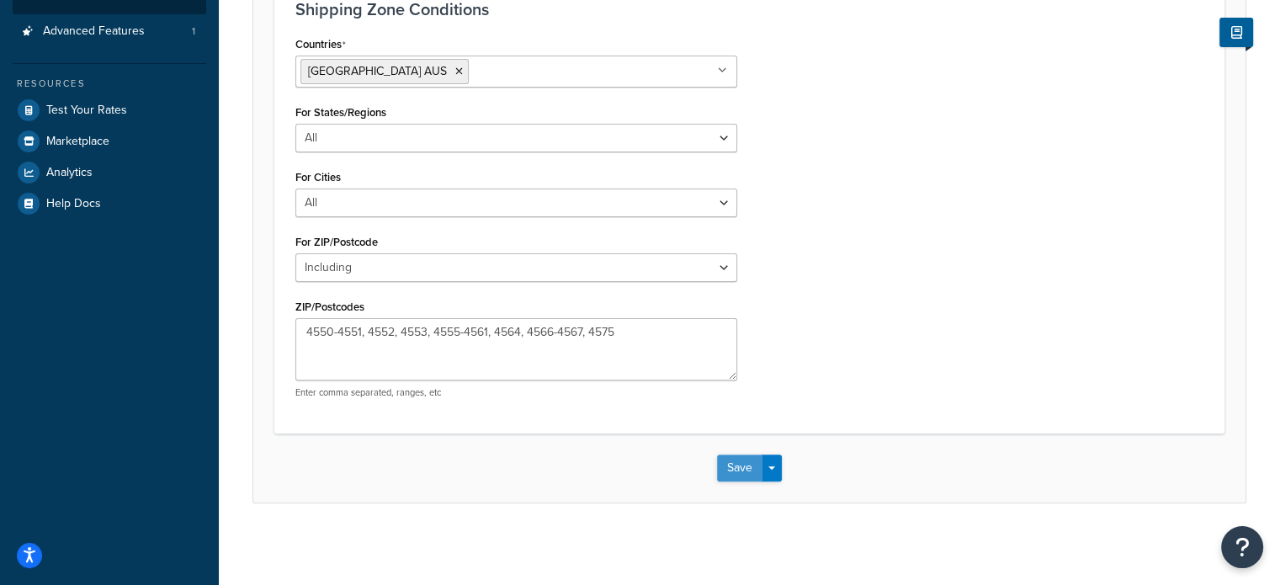
click at [730, 457] on button "Save" at bounding box center [739, 467] width 45 height 27
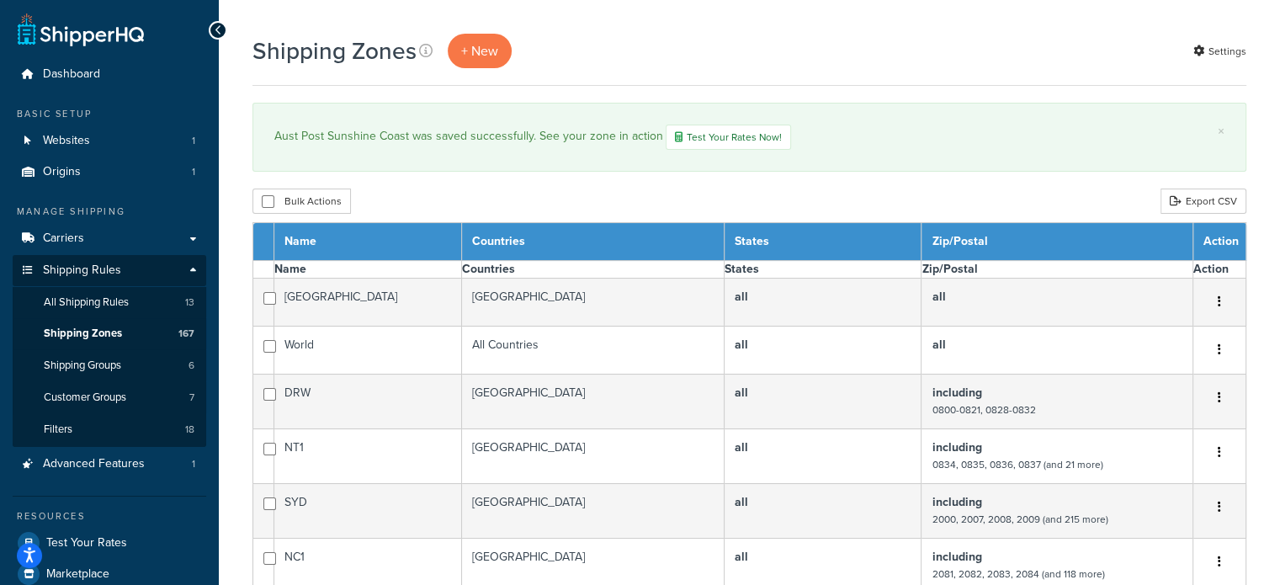
select select "15"
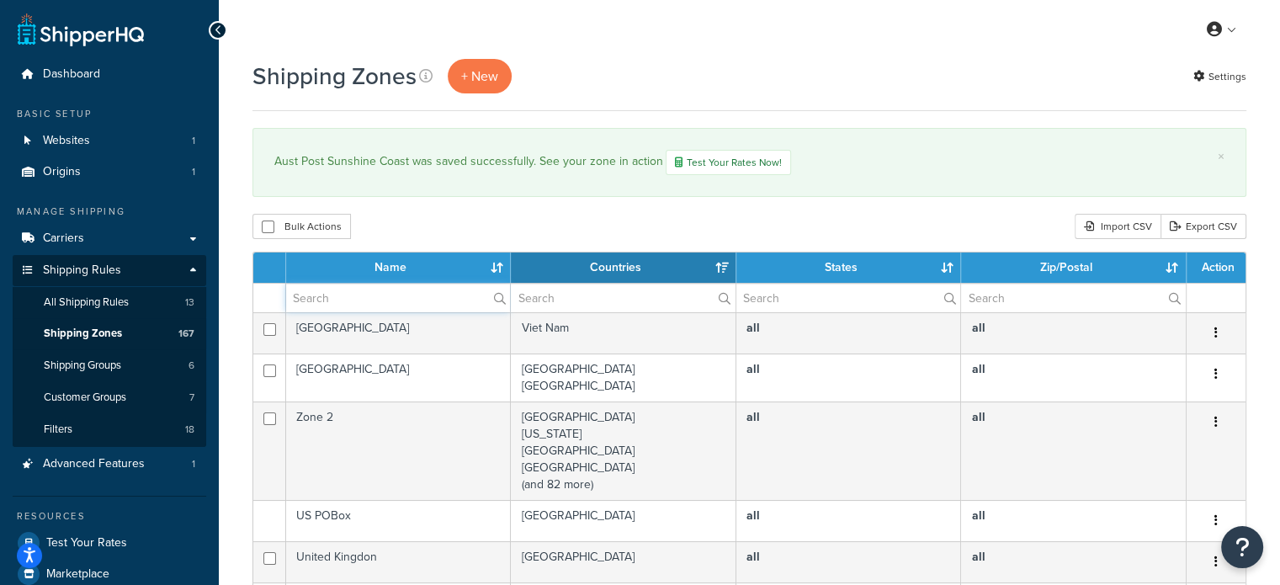
click at [343, 292] on input "text" at bounding box center [398, 298] width 224 height 29
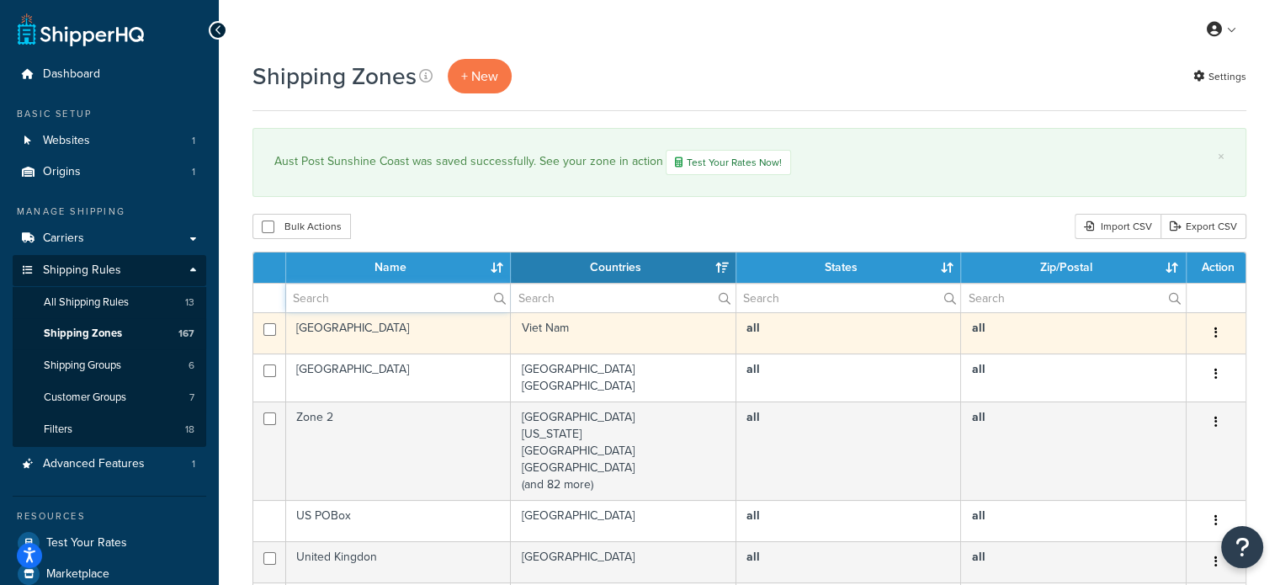
type input "aust post"
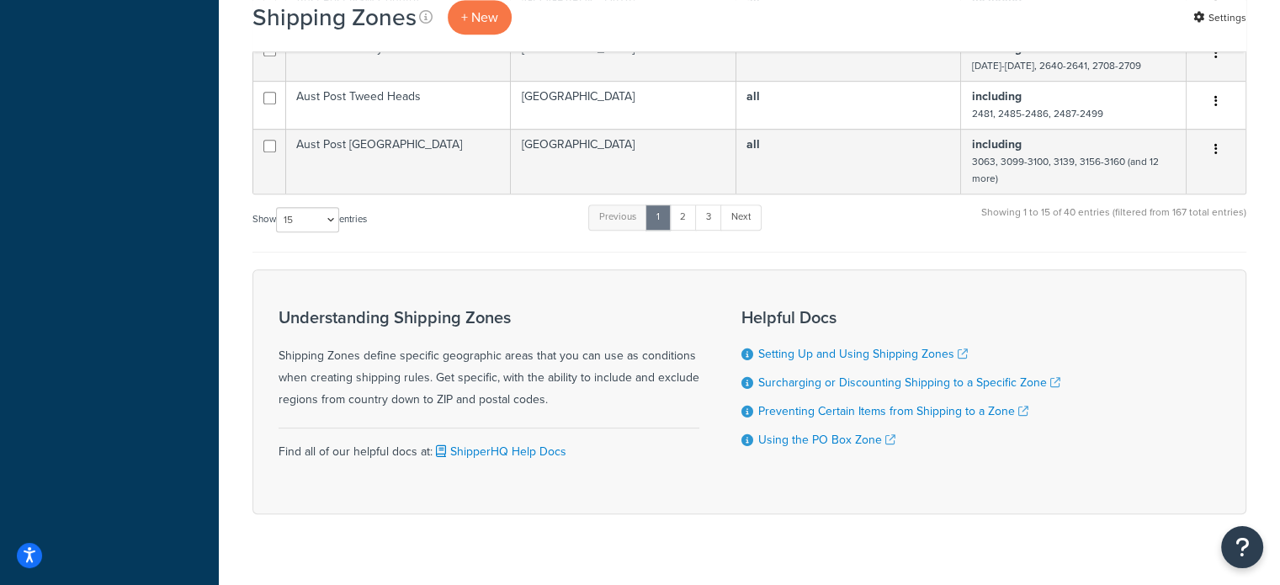
scroll to position [1010, 0]
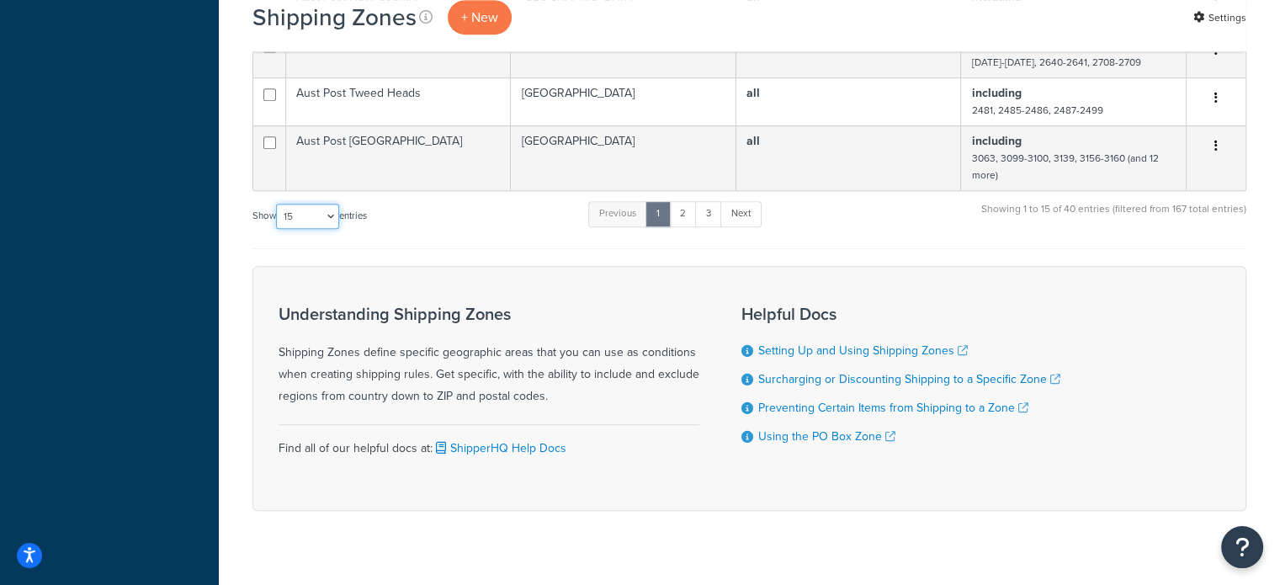
click at [301, 224] on select "10 15 25 50 100" at bounding box center [307, 216] width 63 height 25
select select "100"
click at [278, 229] on select "10 15 25 50 100" at bounding box center [307, 216] width 63 height 25
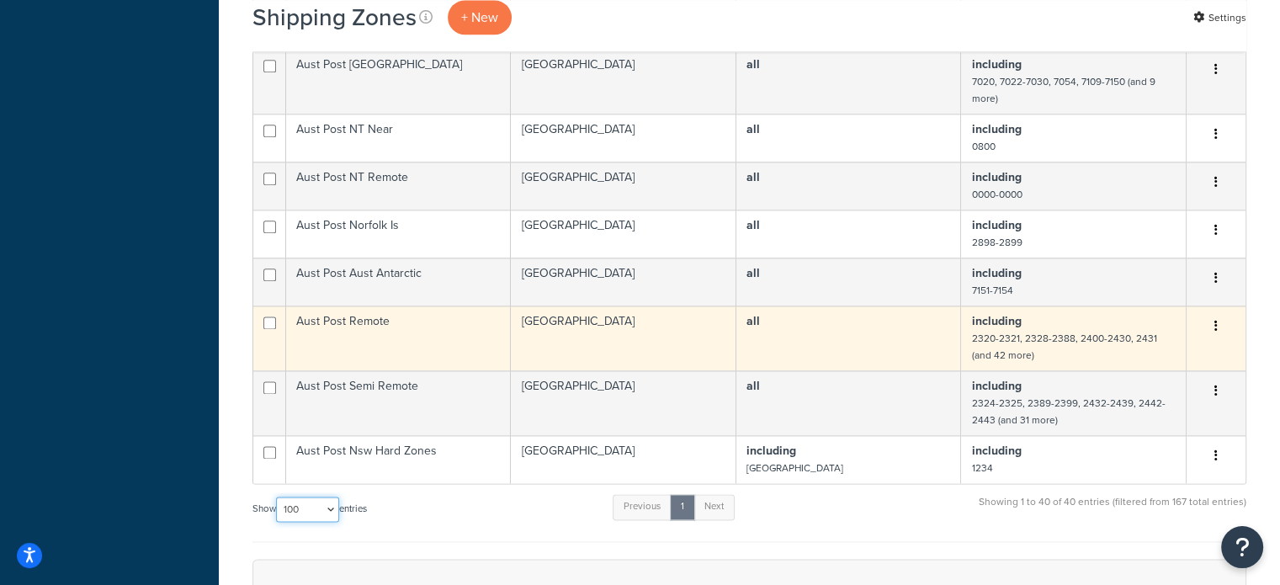
scroll to position [2104, 0]
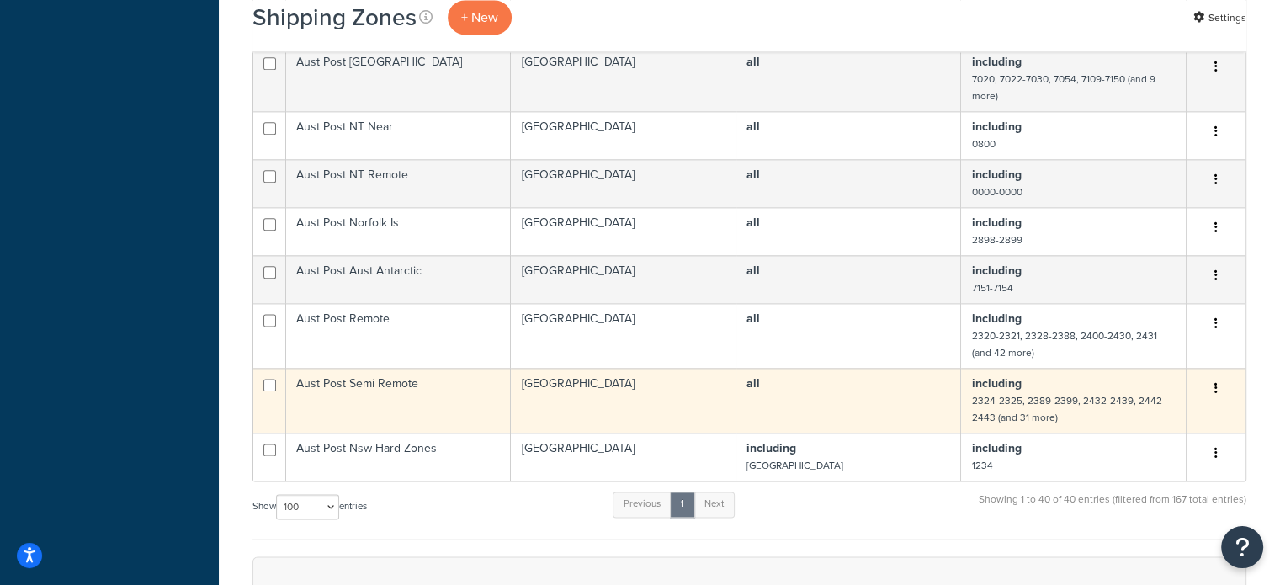
click at [395, 403] on td "Aust Post Semi Remote" at bounding box center [398, 400] width 225 height 65
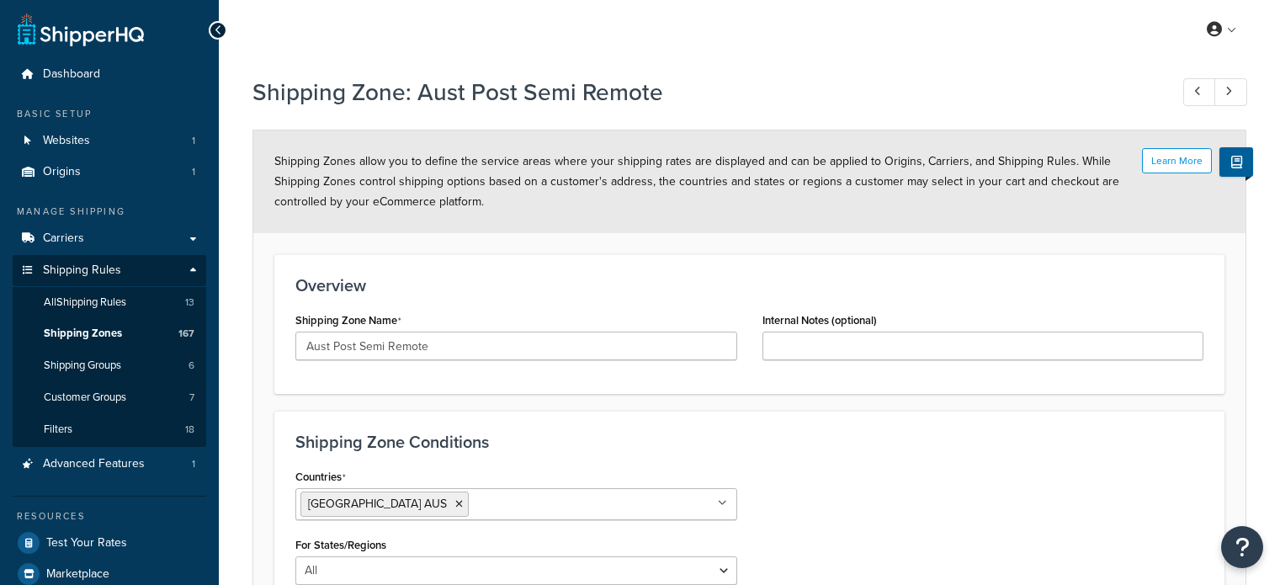
select select "including"
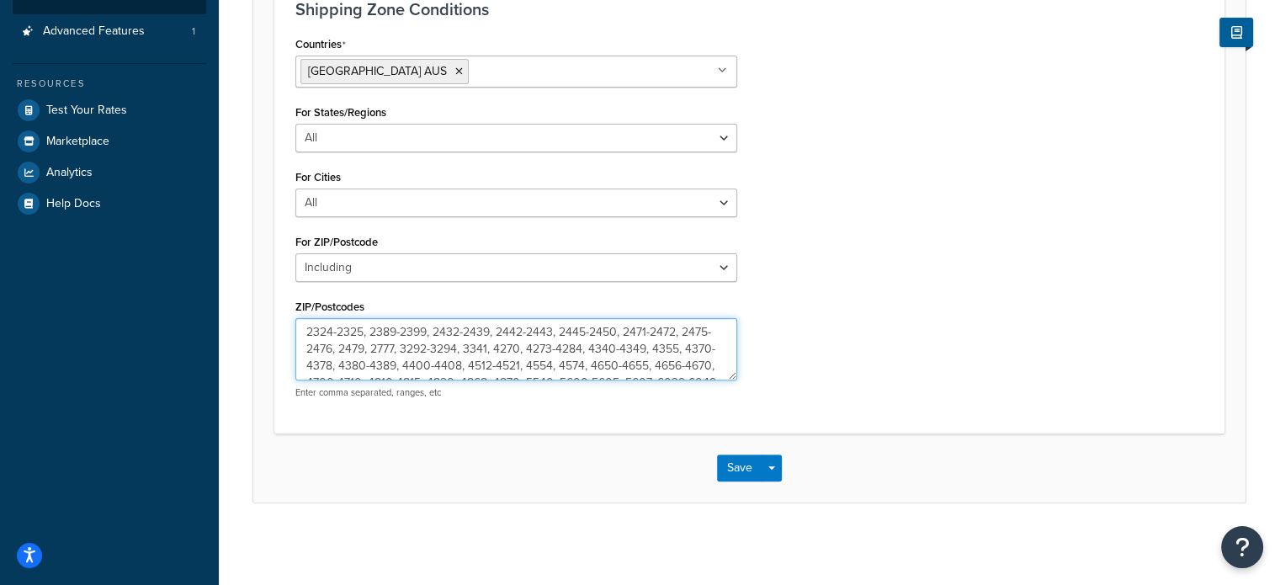
click at [558, 364] on textarea "2324-2325, 2389-2399, 2432-2439, 2442-2443, 2445-2450, 2471-2472, 2475-2476, 24…" at bounding box center [516, 349] width 442 height 62
type textarea "2324-2325, 2389-2399, 2432-2439, 2442-2443, 2445-2450, 2471-2472, 2475-2476, 24…"
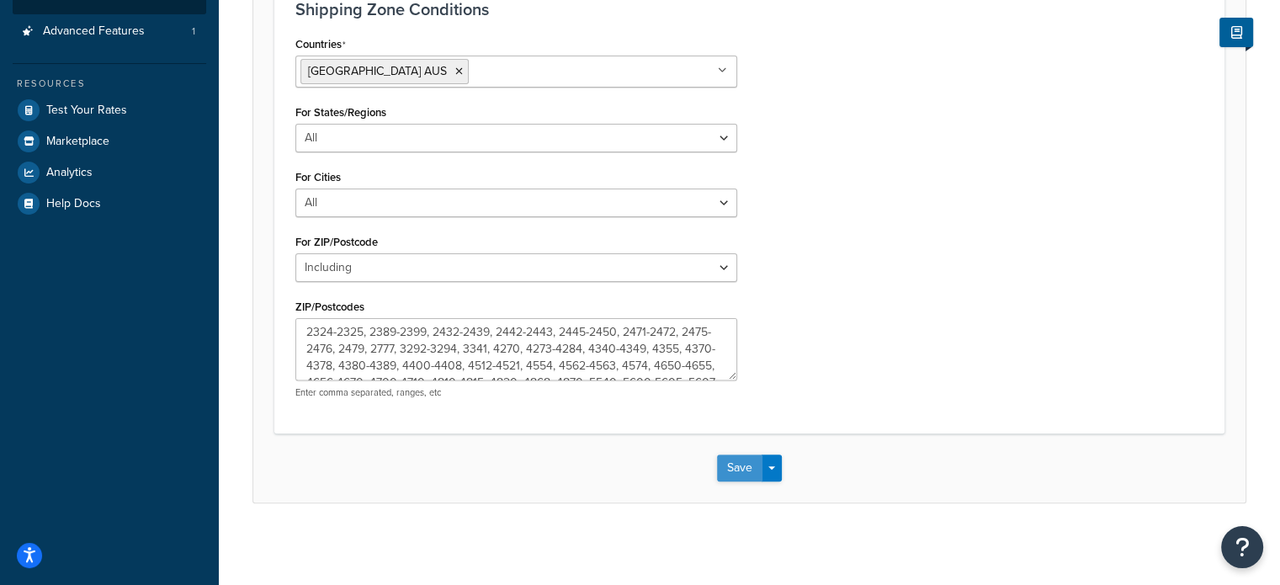
click at [726, 463] on button "Save" at bounding box center [739, 467] width 45 height 27
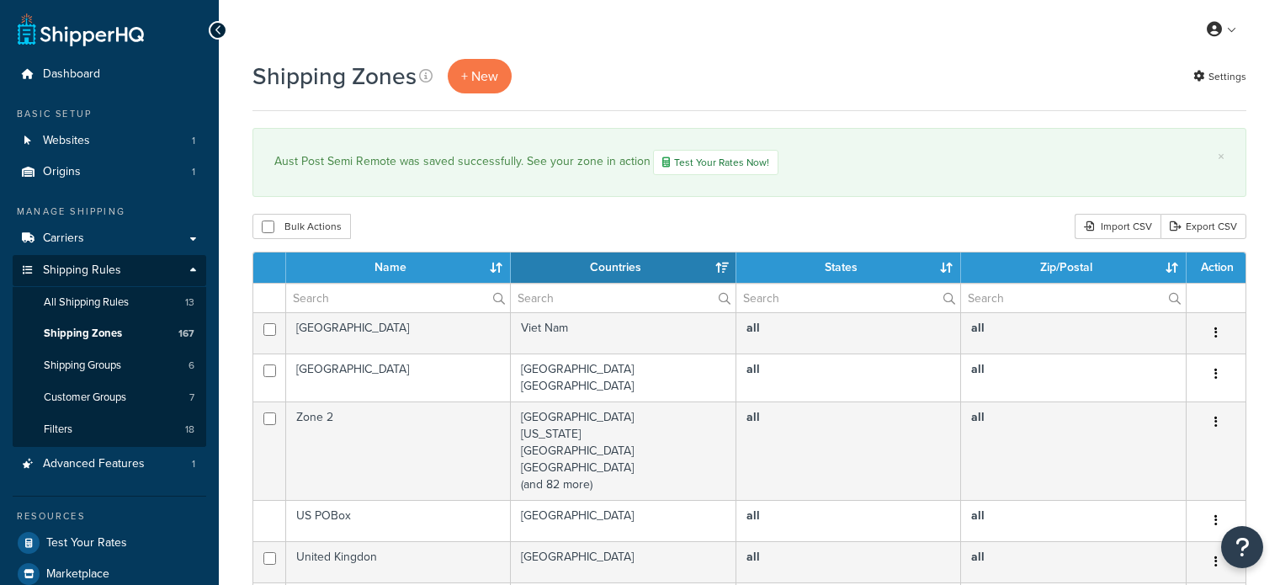
select select "15"
